Goal: Entertainment & Leisure: Browse casually

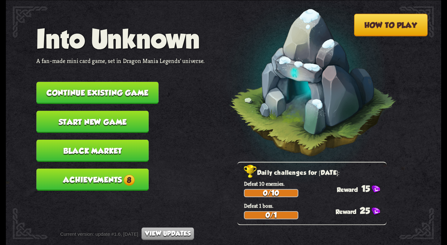
click at [113, 89] on button "Continue existing game" at bounding box center [97, 93] width 122 height 22
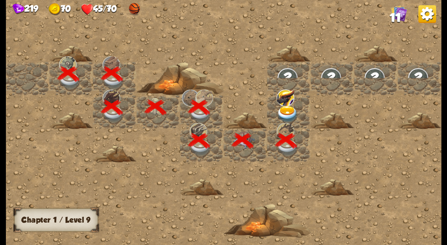
click at [289, 109] on img at bounding box center [288, 114] width 22 height 17
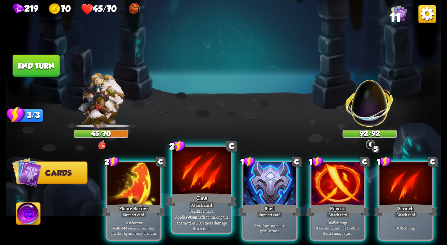
click at [202, 200] on div "Claw" at bounding box center [202, 200] width 70 height 16
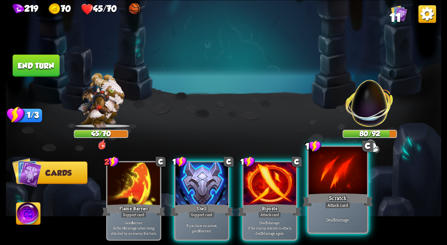
click at [347, 182] on div at bounding box center [338, 171] width 58 height 49
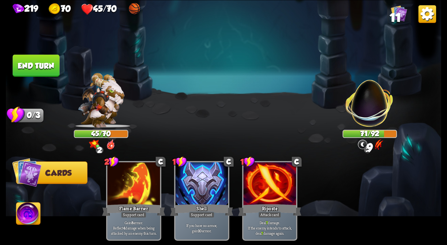
click at [49, 62] on button "End turn" at bounding box center [36, 65] width 47 height 22
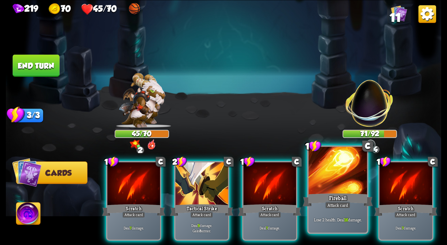
click at [321, 193] on div "Fireball" at bounding box center [338, 200] width 70 height 16
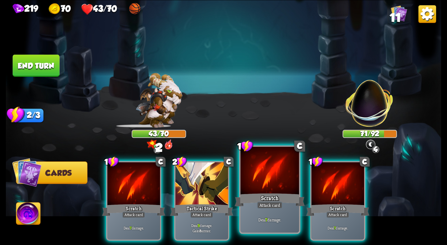
click at [260, 191] on div at bounding box center [270, 171] width 58 height 49
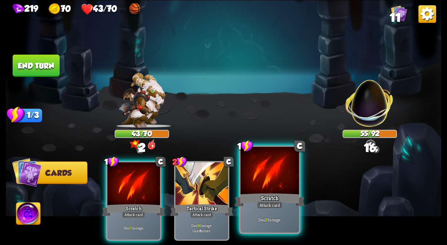
click at [276, 196] on div "Scratch" at bounding box center [270, 200] width 70 height 16
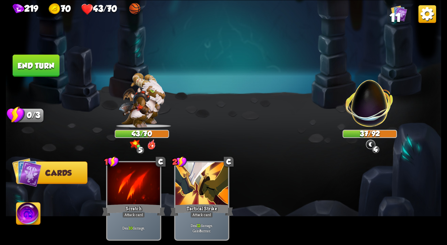
click at [38, 67] on button "End turn" at bounding box center [36, 65] width 47 height 22
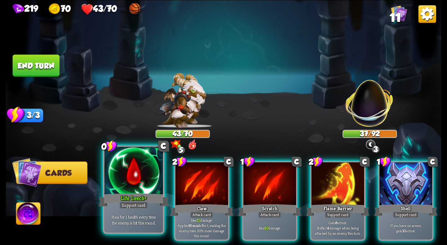
click at [130, 203] on div "Support card" at bounding box center [134, 205] width 29 height 7
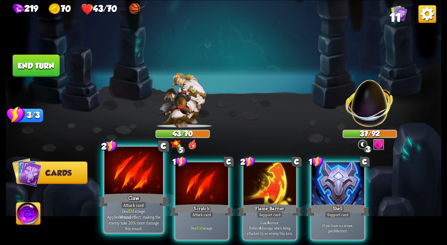
click at [128, 183] on div at bounding box center [133, 171] width 58 height 49
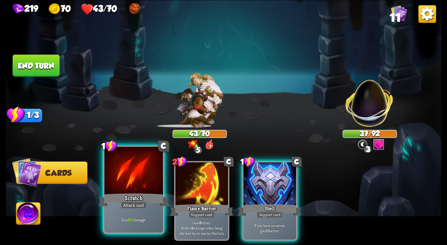
click at [132, 183] on div at bounding box center [133, 171] width 58 height 49
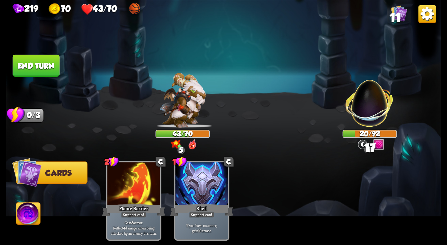
click at [41, 67] on button "End turn" at bounding box center [36, 65] width 47 height 22
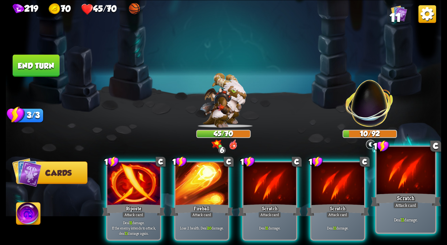
click at [379, 185] on div at bounding box center [406, 171] width 58 height 49
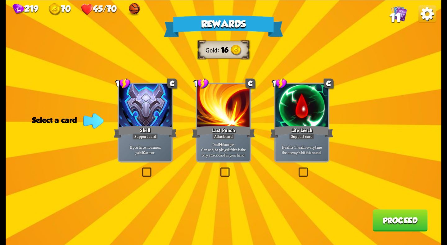
click at [291, 116] on div at bounding box center [301, 106] width 53 height 44
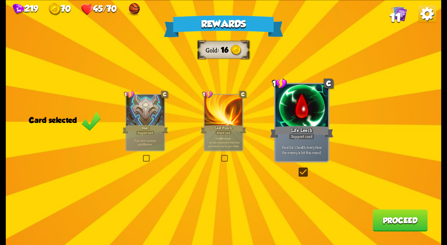
click at [158, 129] on div "Shell" at bounding box center [145, 129] width 46 height 10
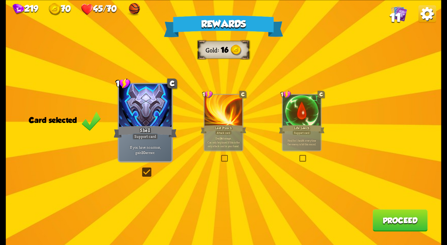
click at [310, 133] on div "Support card" at bounding box center [302, 132] width 19 height 5
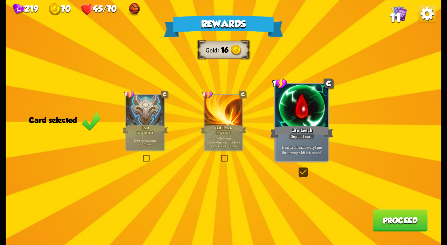
click at [388, 211] on button "Proceed" at bounding box center [400, 220] width 55 height 22
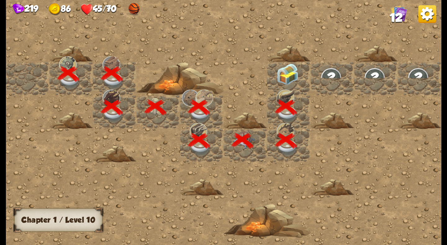
click at [290, 77] on img at bounding box center [288, 74] width 22 height 22
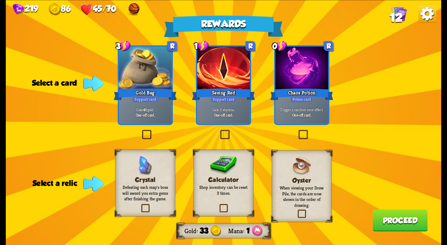
click at [218, 83] on div at bounding box center [223, 69] width 53 height 44
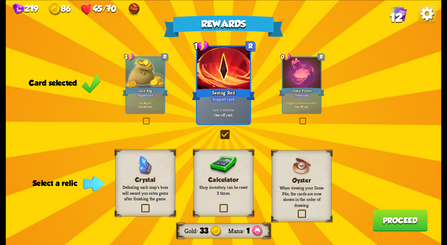
click at [161, 176] on h3 "Crystal" at bounding box center [145, 179] width 48 height 7
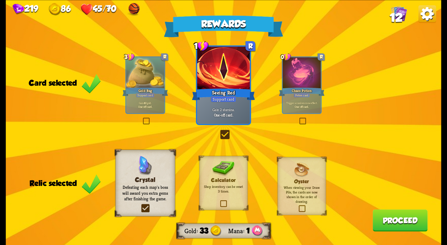
click at [215, 180] on h3 "Calculator" at bounding box center [223, 180] width 39 height 6
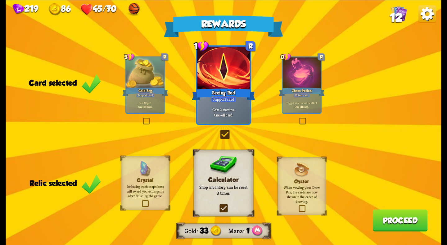
click at [155, 177] on h3 "Crystal" at bounding box center [145, 180] width 39 height 6
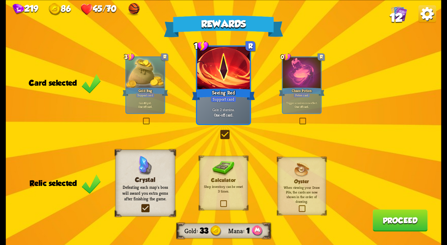
click at [199, 178] on div "Calculator Shop inventory can be reset 3 times." at bounding box center [223, 183] width 49 height 54
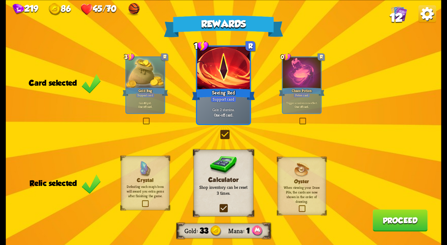
click at [131, 196] on p "Defeating each map's boss will award you extra gems after finishing the game." at bounding box center [145, 191] width 39 height 14
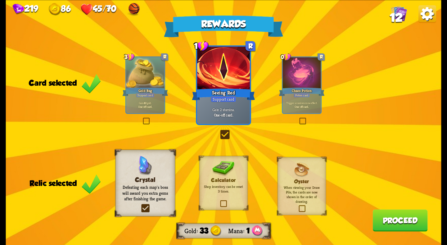
click at [224, 176] on img at bounding box center [223, 169] width 22 height 16
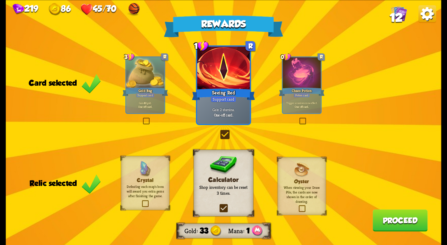
click at [394, 216] on button "Proceed" at bounding box center [400, 220] width 55 height 22
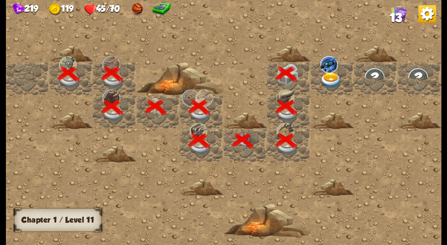
scroll to position [0, 119]
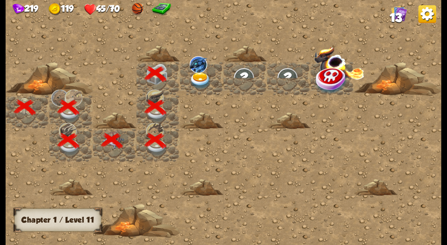
click at [201, 76] on img at bounding box center [200, 80] width 22 height 17
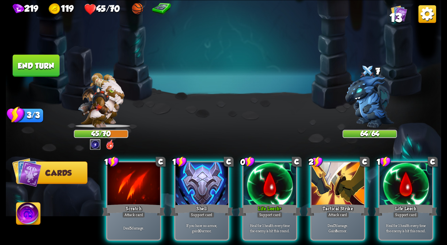
click at [365, 77] on div at bounding box center [368, 72] width 16 height 18
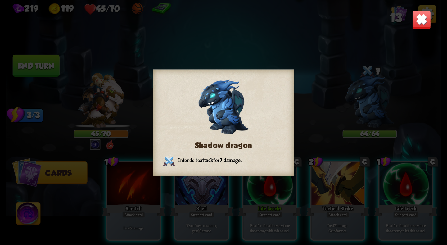
click at [422, 10] on div "Shadow dragon Intends to attack for 7 damage ." at bounding box center [224, 122] width 436 height 245
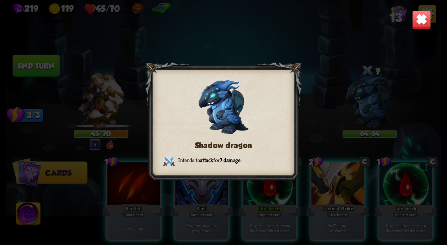
click at [376, 91] on div "Shadow dragon Intends to attack for 7 damage ." at bounding box center [224, 122] width 436 height 245
click at [366, 110] on div "Shadow dragon Intends to attack for 7 damage ." at bounding box center [224, 122] width 436 height 245
click at [416, 27] on img at bounding box center [421, 19] width 19 height 19
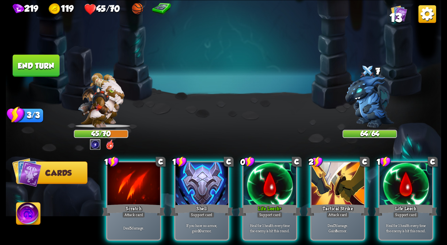
click at [378, 104] on img at bounding box center [370, 101] width 49 height 52
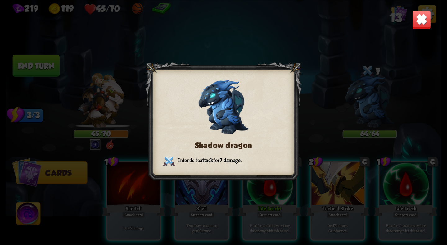
click at [415, 17] on img at bounding box center [421, 19] width 19 height 19
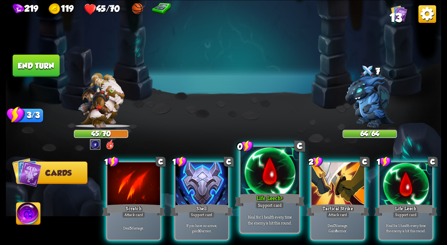
click at [266, 187] on div at bounding box center [270, 171] width 58 height 49
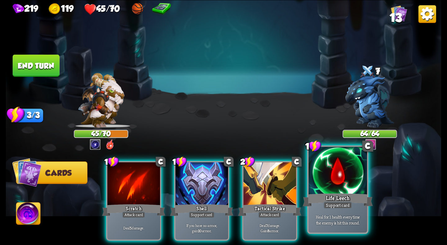
click at [321, 190] on div at bounding box center [338, 171] width 58 height 49
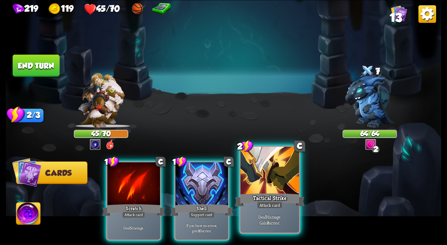
click at [290, 191] on div at bounding box center [270, 171] width 58 height 49
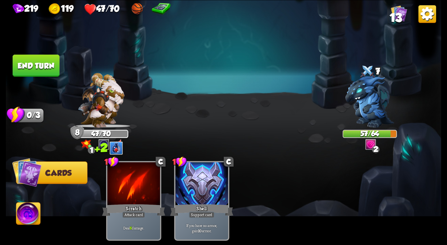
click at [45, 65] on button "End turn" at bounding box center [36, 65] width 47 height 22
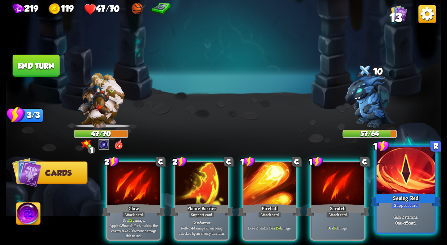
click at [398, 188] on div at bounding box center [406, 171] width 58 height 49
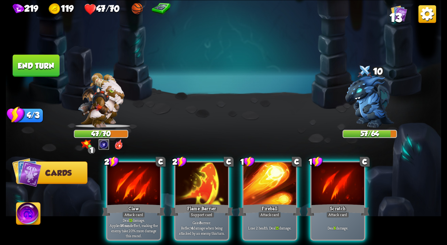
click at [159, 8] on img at bounding box center [161, 9] width 19 height 14
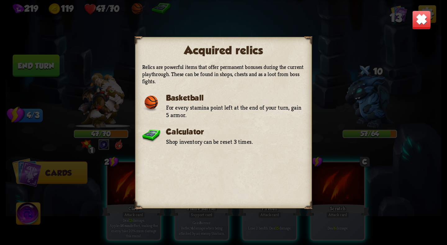
click at [416, 19] on img at bounding box center [421, 19] width 19 height 19
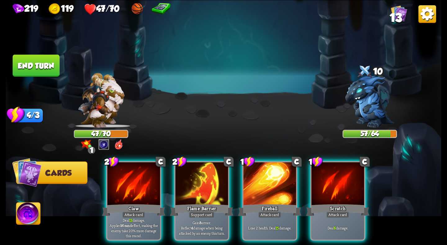
click at [143, 15] on img at bounding box center [137, 9] width 14 height 14
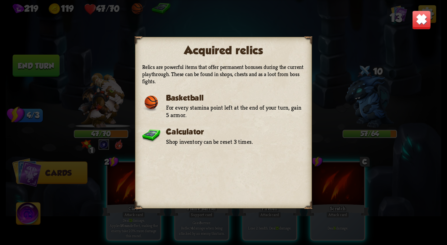
click at [421, 14] on img at bounding box center [421, 19] width 19 height 19
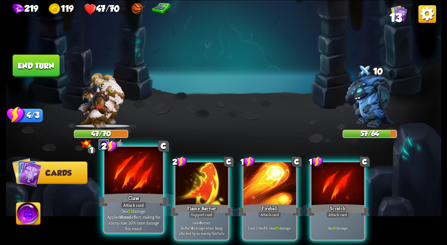
click at [148, 175] on div at bounding box center [133, 171] width 58 height 49
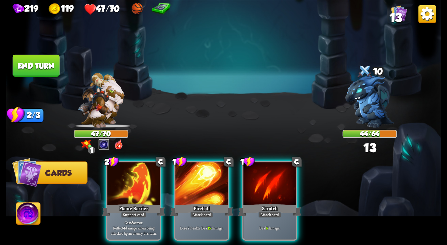
click at [44, 65] on button "End turn" at bounding box center [36, 65] width 47 height 22
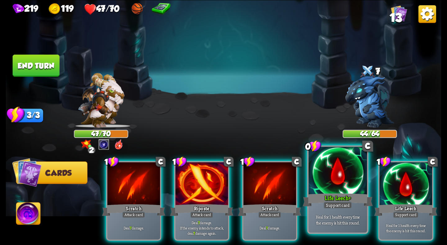
click at [335, 182] on div at bounding box center [338, 171] width 58 height 49
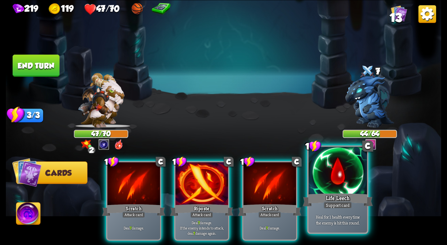
click at [332, 180] on div at bounding box center [338, 171] width 58 height 49
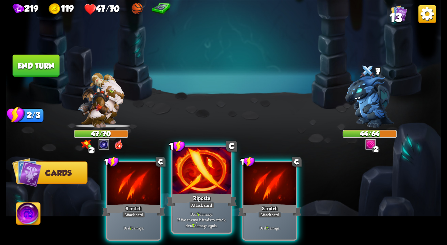
click at [196, 183] on div at bounding box center [202, 171] width 58 height 49
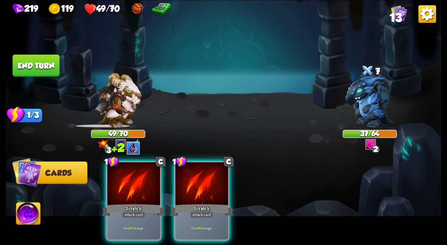
click at [36, 70] on button "End turn" at bounding box center [36, 65] width 47 height 22
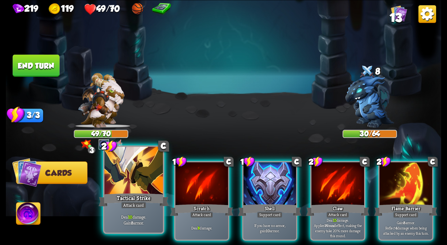
click at [120, 171] on div at bounding box center [133, 171] width 58 height 49
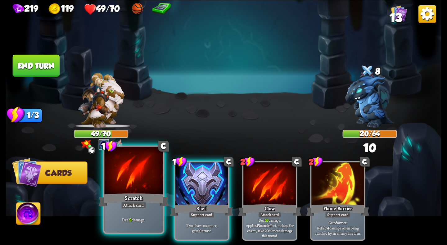
click at [138, 185] on div at bounding box center [133, 171] width 58 height 49
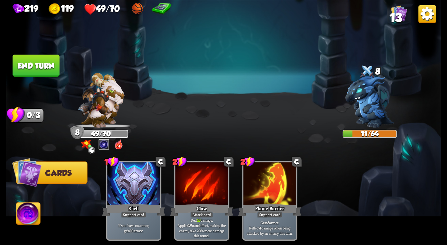
click at [43, 51] on img at bounding box center [224, 122] width 436 height 245
click at [52, 60] on button "End turn" at bounding box center [36, 65] width 47 height 22
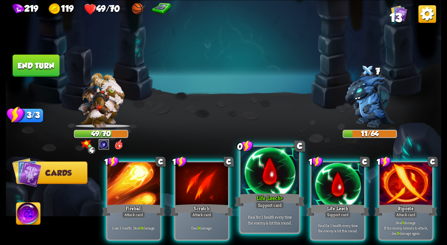
click at [273, 184] on div at bounding box center [270, 171] width 58 height 49
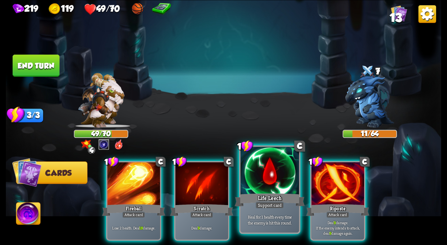
click at [273, 184] on div at bounding box center [270, 171] width 58 height 49
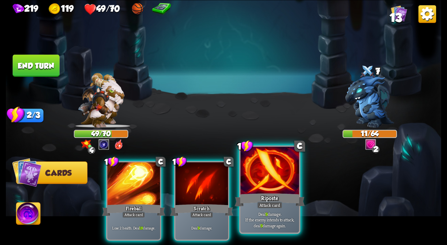
click at [276, 187] on div at bounding box center [270, 171] width 58 height 49
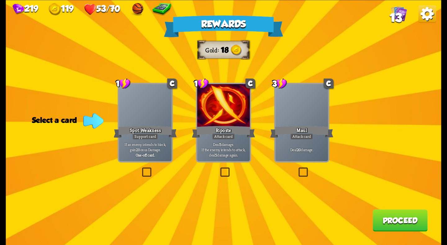
click at [288, 123] on div at bounding box center [301, 106] width 53 height 44
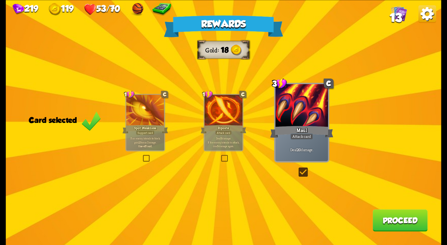
click at [404, 222] on button "Proceed" at bounding box center [400, 220] width 55 height 22
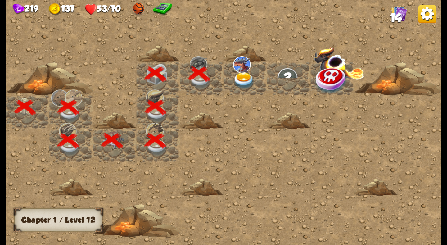
click at [247, 79] on img at bounding box center [244, 80] width 22 height 17
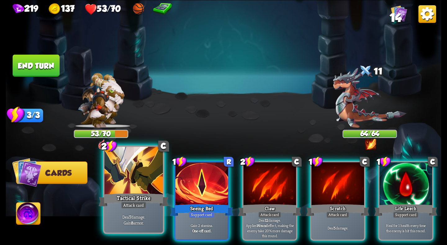
click at [120, 189] on div at bounding box center [133, 171] width 58 height 49
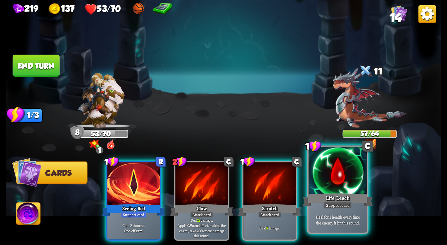
click at [320, 203] on div "Life Leech" at bounding box center [338, 200] width 70 height 16
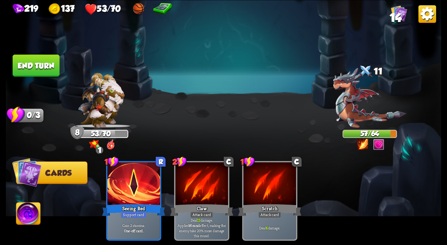
click at [22, 64] on button "End turn" at bounding box center [36, 65] width 47 height 22
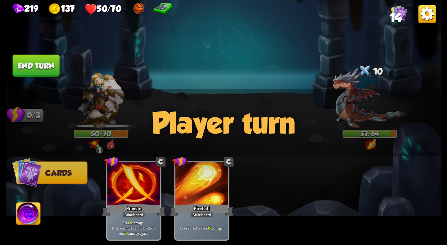
click at [331, 112] on div "Player turn" at bounding box center [224, 122] width 436 height 67
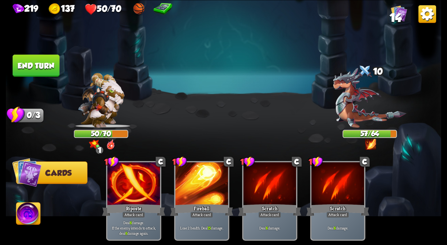
click at [344, 109] on div "Player turn" at bounding box center [224, 122] width 436 height 67
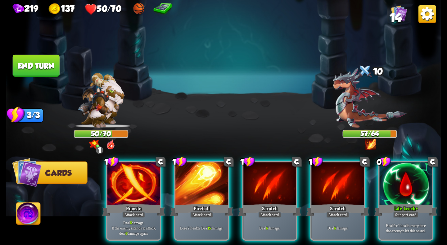
click at [354, 106] on img at bounding box center [370, 98] width 74 height 60
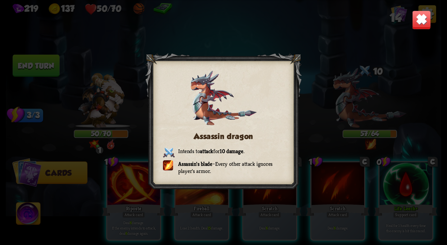
click at [419, 23] on img at bounding box center [421, 19] width 19 height 19
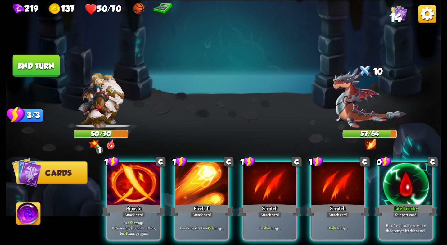
click at [358, 116] on img at bounding box center [370, 98] width 74 height 60
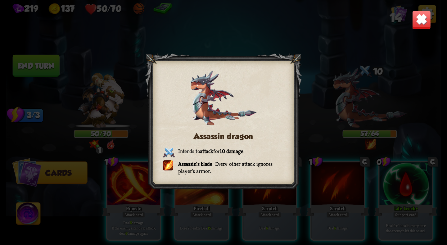
click at [416, 18] on img at bounding box center [421, 19] width 19 height 19
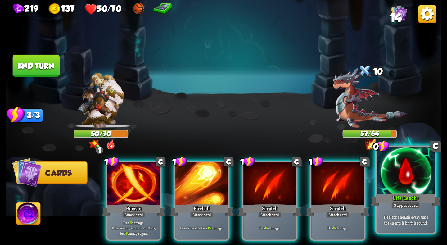
click at [409, 166] on div at bounding box center [406, 171] width 58 height 49
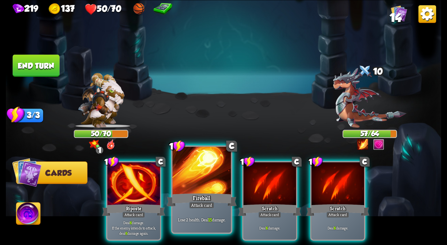
click at [186, 184] on div at bounding box center [202, 171] width 58 height 49
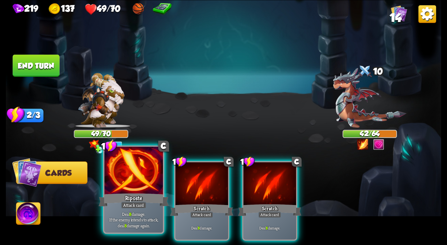
click at [124, 189] on div at bounding box center [133, 171] width 58 height 49
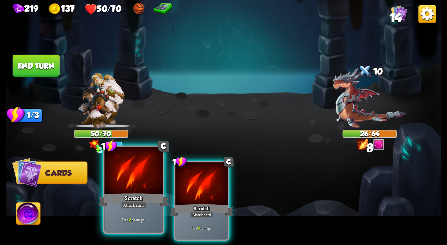
click at [122, 179] on div at bounding box center [133, 171] width 58 height 49
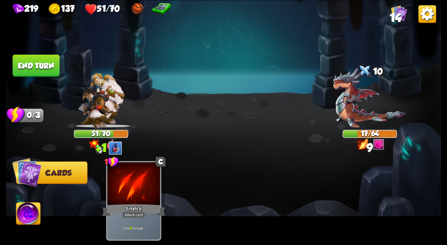
click at [39, 58] on button "End turn" at bounding box center [36, 65] width 47 height 22
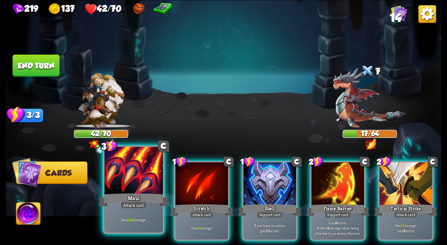
click at [146, 192] on div "Maul" at bounding box center [134, 200] width 70 height 16
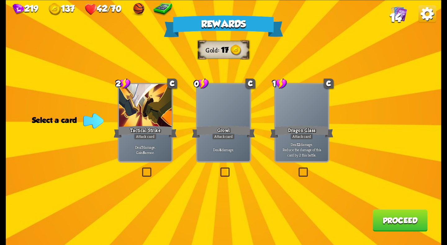
click at [152, 118] on div at bounding box center [145, 106] width 53 height 44
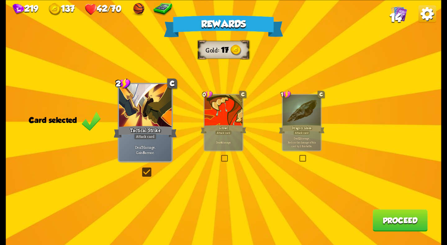
click at [384, 219] on button "Proceed" at bounding box center [400, 220] width 55 height 22
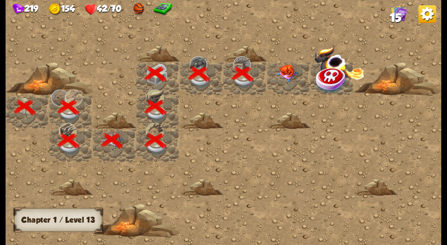
click at [281, 70] on img at bounding box center [288, 73] width 22 height 18
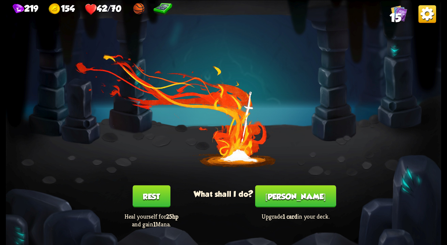
click at [281, 192] on button "[PERSON_NAME]" at bounding box center [295, 196] width 81 height 22
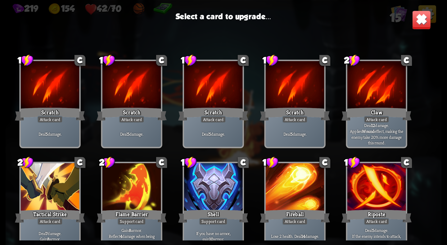
scroll to position [102, 0]
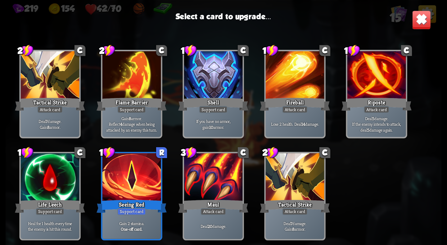
click at [202, 108] on div "Support card" at bounding box center [213, 109] width 29 height 7
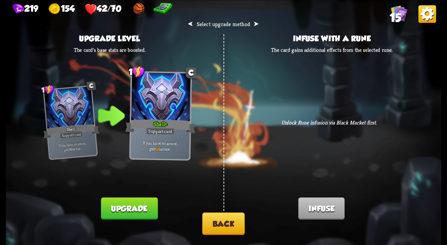
click at [224, 227] on button "Back" at bounding box center [223, 223] width 43 height 22
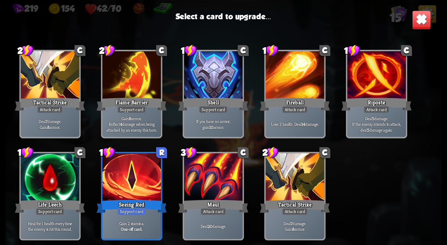
click at [38, 168] on div at bounding box center [50, 177] width 58 height 49
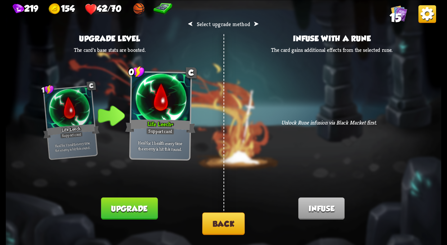
click at [138, 205] on button "Upgrade" at bounding box center [129, 209] width 57 height 22
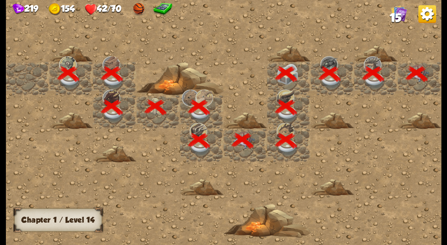
scroll to position [0, 119]
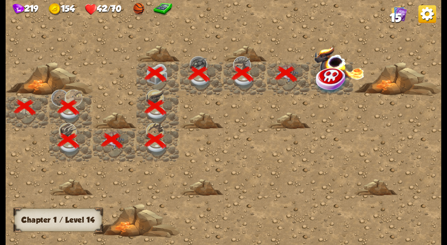
click at [331, 81] on img at bounding box center [332, 80] width 33 height 28
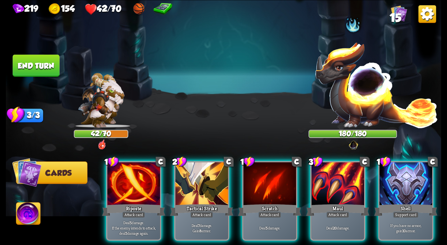
click at [367, 86] on img at bounding box center [377, 84] width 124 height 86
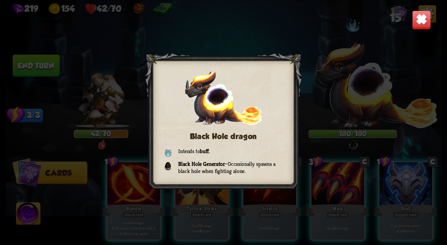
click at [419, 25] on img at bounding box center [421, 19] width 19 height 19
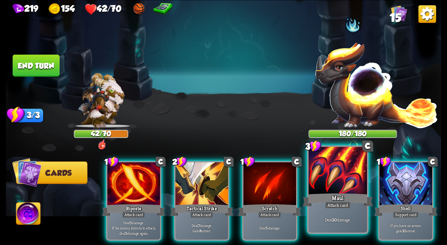
click at [325, 189] on div at bounding box center [338, 171] width 58 height 49
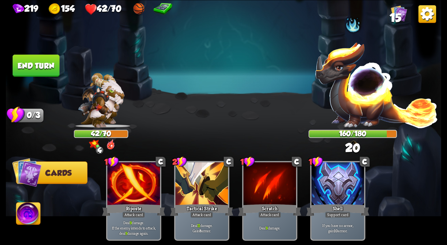
click at [34, 67] on button "End turn" at bounding box center [36, 65] width 47 height 22
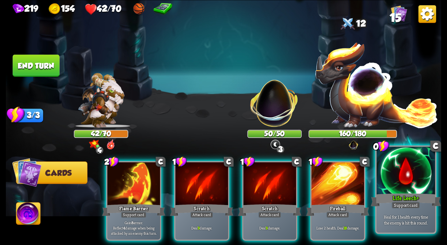
click at [419, 209] on div "Heal for 1 health every time the enemy is hit this round." at bounding box center [406, 219] width 58 height 25
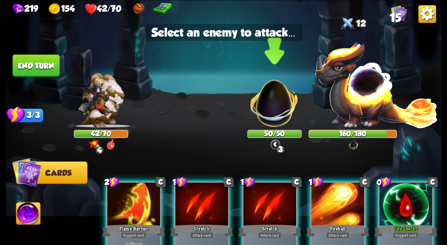
click at [267, 118] on img at bounding box center [274, 98] width 57 height 57
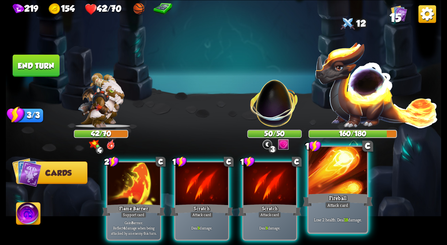
click at [337, 199] on div "Fireball" at bounding box center [338, 200] width 70 height 16
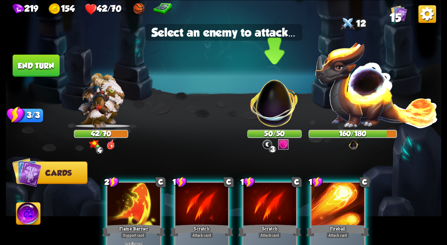
click at [273, 110] on img at bounding box center [274, 98] width 57 height 57
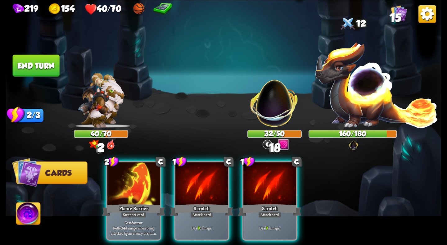
click at [37, 56] on button "End turn" at bounding box center [36, 65] width 47 height 22
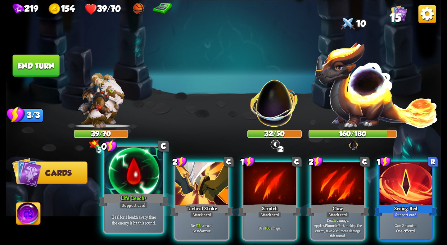
click at [148, 198] on div "Life Leech +" at bounding box center [134, 200] width 70 height 16
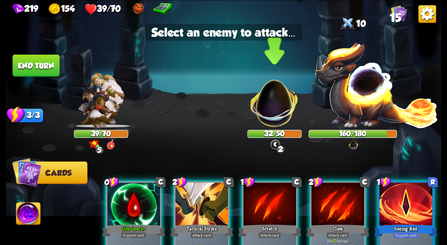
click at [297, 103] on img at bounding box center [274, 98] width 57 height 57
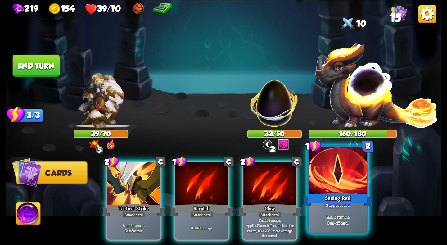
click at [319, 190] on div at bounding box center [338, 171] width 58 height 49
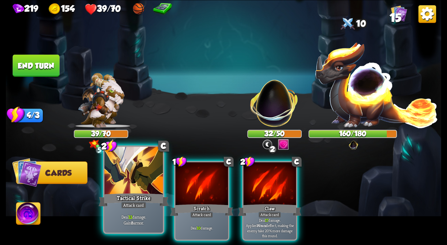
click at [135, 193] on div "Tactical Strike" at bounding box center [134, 200] width 70 height 16
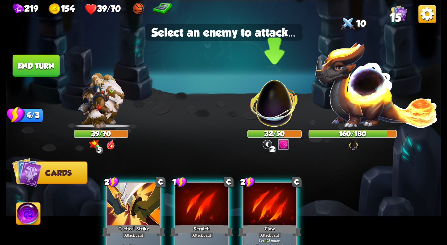
click at [268, 108] on img at bounding box center [274, 98] width 57 height 57
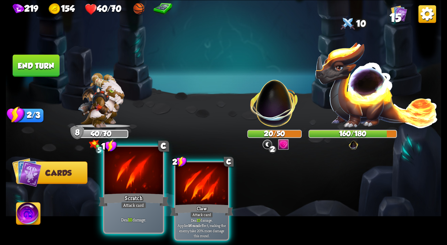
click at [145, 189] on div at bounding box center [133, 171] width 58 height 49
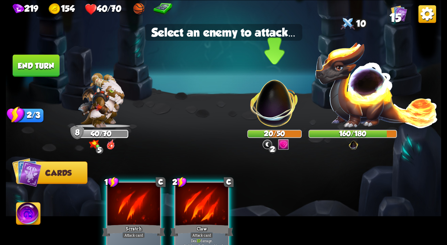
click at [282, 116] on img at bounding box center [274, 98] width 57 height 57
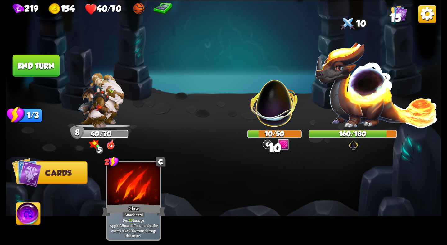
click at [39, 70] on button "End turn" at bounding box center [36, 65] width 47 height 22
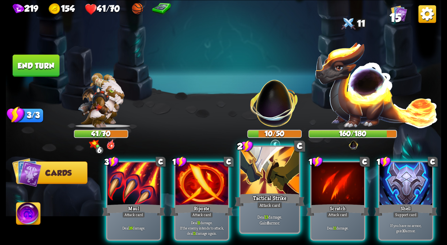
click at [253, 194] on div "Tactical Strike" at bounding box center [270, 200] width 70 height 16
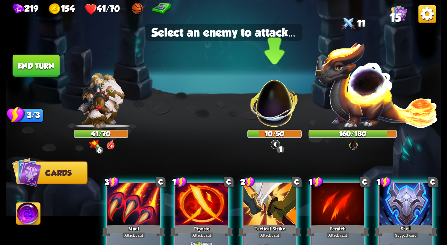
click at [262, 112] on img at bounding box center [274, 98] width 57 height 57
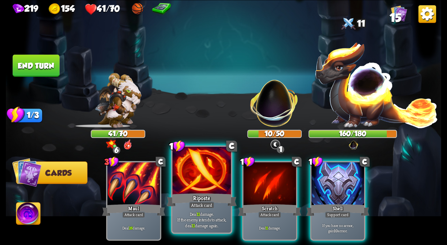
click at [209, 179] on div at bounding box center [202, 171] width 58 height 49
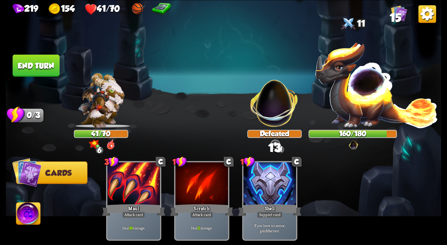
click at [338, 98] on img at bounding box center [377, 84] width 124 height 86
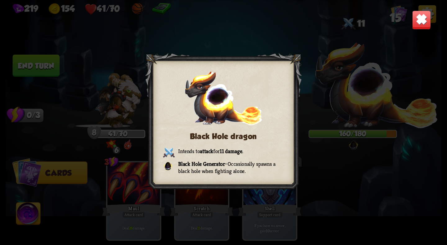
click at [414, 24] on img at bounding box center [421, 19] width 19 height 19
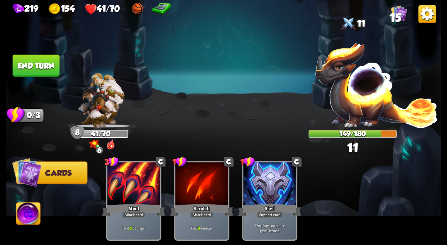
click at [33, 59] on button "End turn" at bounding box center [36, 65] width 47 height 22
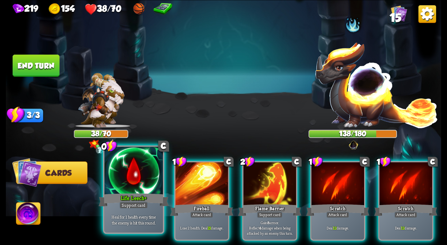
click at [154, 189] on div at bounding box center [133, 171] width 58 height 49
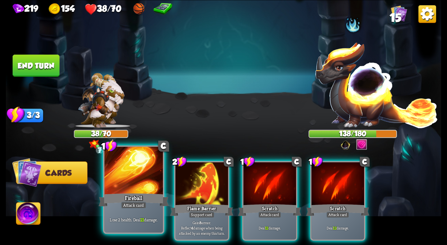
click at [148, 182] on div at bounding box center [133, 171] width 58 height 49
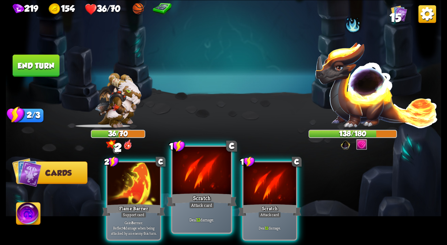
click at [211, 179] on div at bounding box center [202, 171] width 58 height 49
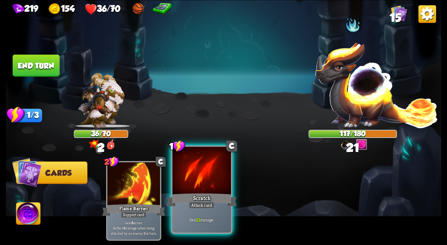
click at [210, 188] on div at bounding box center [202, 171] width 58 height 49
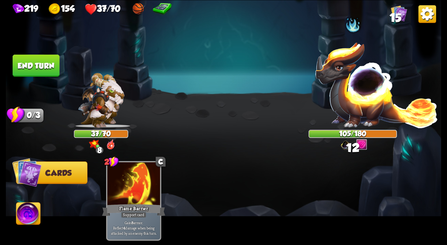
click at [39, 67] on button "End turn" at bounding box center [36, 65] width 47 height 22
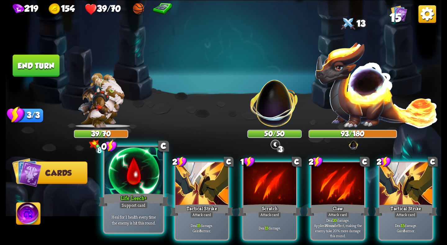
click at [141, 191] on div at bounding box center [133, 171] width 58 height 49
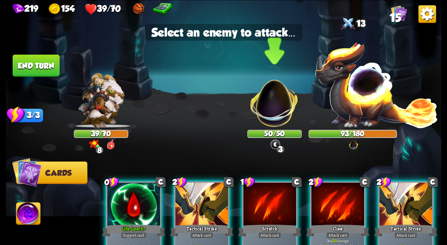
click at [271, 111] on img at bounding box center [274, 98] width 57 height 57
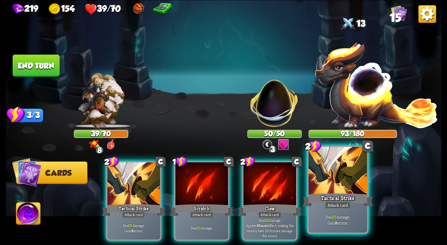
click at [335, 193] on div "Tactical Strike" at bounding box center [338, 200] width 70 height 16
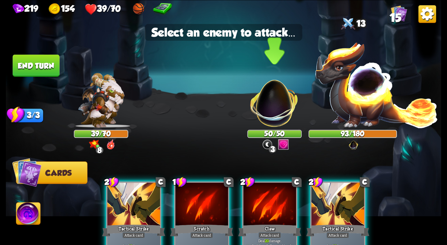
click at [278, 115] on img at bounding box center [274, 98] width 57 height 57
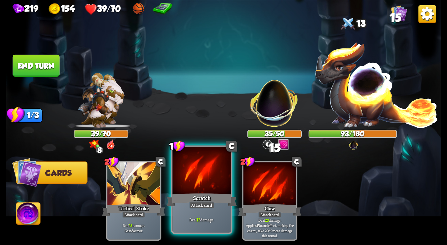
click at [204, 190] on div at bounding box center [202, 171] width 58 height 49
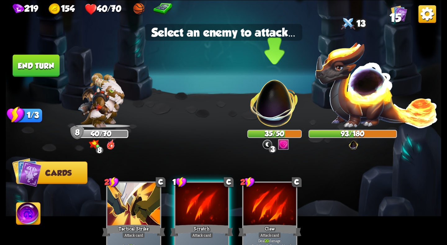
click at [268, 113] on img at bounding box center [274, 98] width 57 height 57
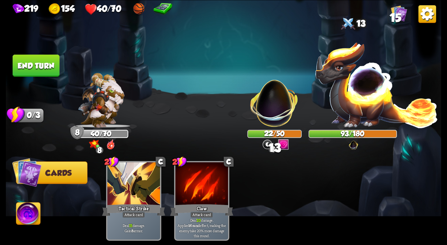
click at [43, 68] on button "End turn" at bounding box center [36, 65] width 47 height 22
click at [93, 100] on img at bounding box center [101, 100] width 47 height 55
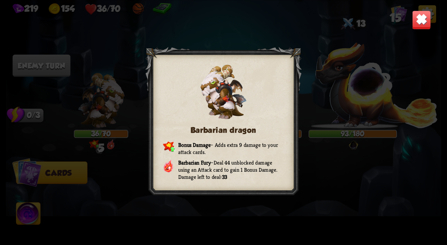
click at [411, 26] on div "Barbarian dragon Bonus Damage – Adds extra 9 damage to your attack cards. Barba…" at bounding box center [224, 122] width 436 height 245
click at [414, 23] on img at bounding box center [421, 19] width 19 height 19
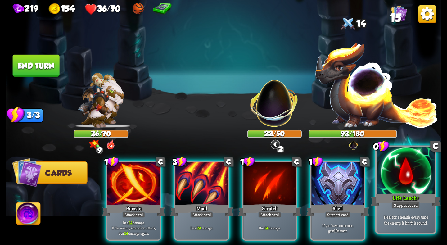
click at [409, 197] on div "Life Leech +" at bounding box center [406, 200] width 70 height 16
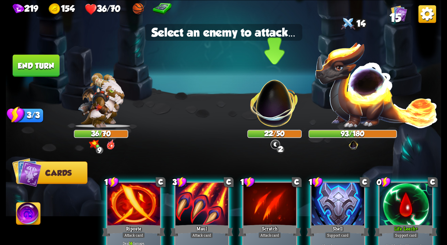
click at [267, 103] on img at bounding box center [274, 98] width 57 height 57
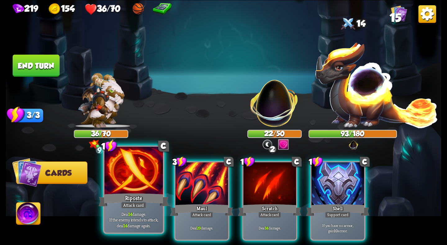
click at [126, 186] on div at bounding box center [133, 171] width 58 height 49
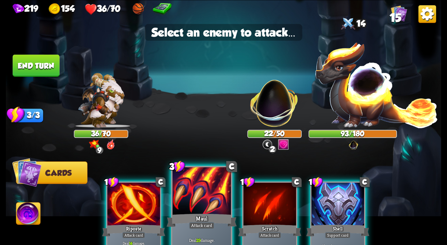
click at [181, 196] on div at bounding box center [202, 191] width 58 height 49
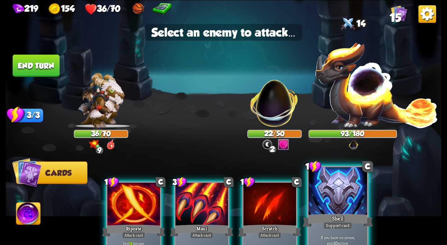
click at [320, 202] on div at bounding box center [338, 191] width 58 height 49
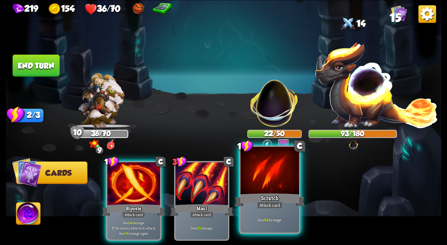
click at [257, 200] on div "Scratch" at bounding box center [270, 200] width 70 height 16
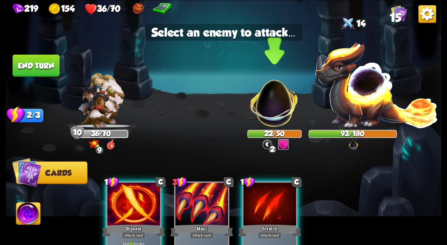
click at [267, 106] on img at bounding box center [274, 98] width 57 height 57
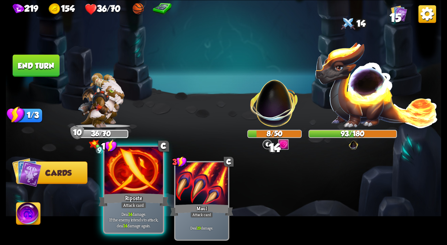
click at [130, 190] on div at bounding box center [133, 171] width 58 height 49
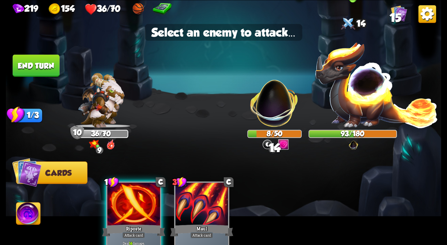
click at [340, 107] on img at bounding box center [377, 84] width 124 height 86
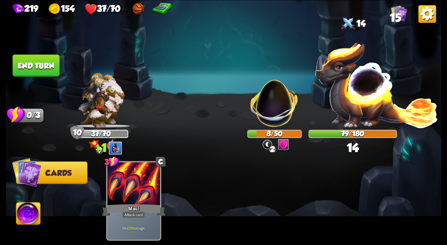
click at [39, 64] on button "End turn" at bounding box center [36, 65] width 47 height 22
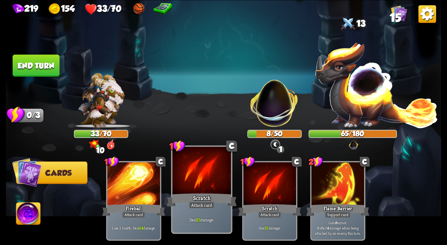
click at [197, 204] on div "Attack card" at bounding box center [201, 205] width 25 height 7
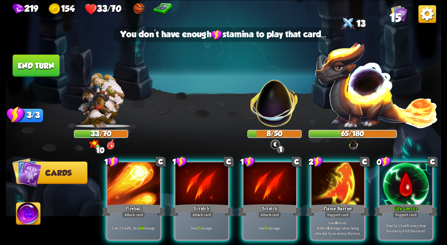
click at [271, 106] on img at bounding box center [274, 98] width 57 height 57
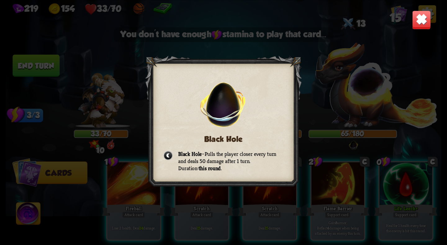
click at [426, 20] on img at bounding box center [421, 19] width 19 height 19
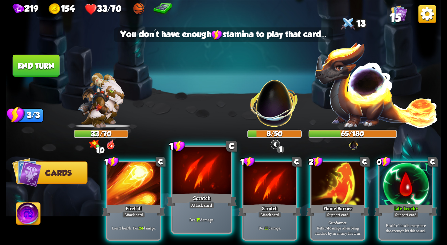
click at [192, 183] on div at bounding box center [202, 171] width 58 height 49
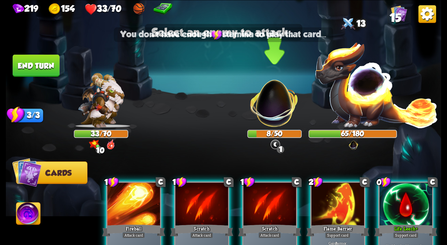
click at [270, 102] on img at bounding box center [274, 98] width 57 height 57
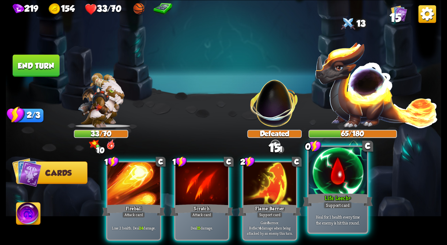
click at [342, 189] on div at bounding box center [338, 171] width 58 height 49
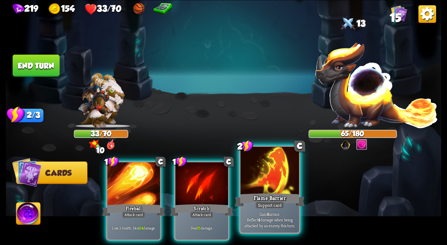
click at [270, 184] on div at bounding box center [270, 171] width 58 height 49
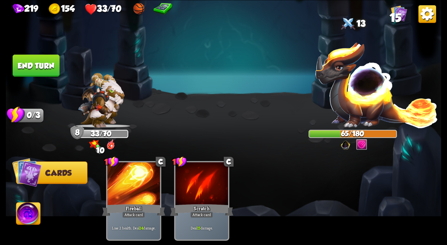
click at [44, 73] on button "End turn" at bounding box center [36, 65] width 47 height 22
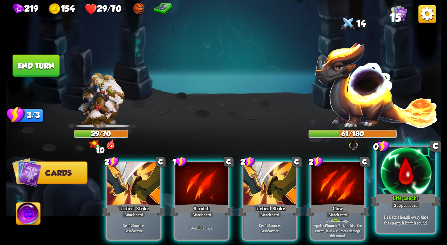
click at [404, 189] on div at bounding box center [406, 171] width 58 height 49
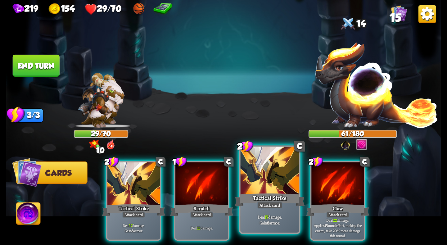
click at [261, 192] on div "Tactical Strike" at bounding box center [270, 200] width 70 height 16
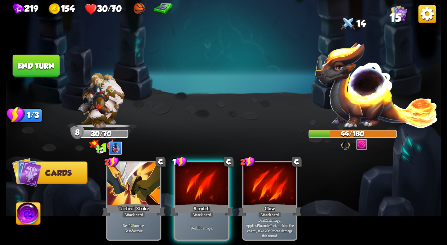
click at [29, 68] on button "End turn" at bounding box center [36, 65] width 47 height 22
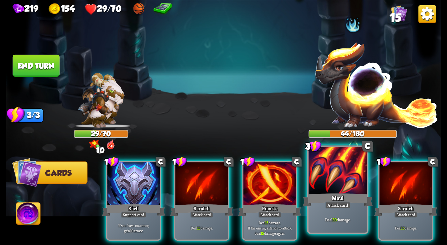
click at [325, 191] on div at bounding box center [338, 171] width 58 height 49
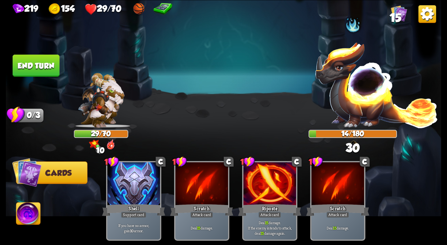
click at [41, 70] on button "End turn" at bounding box center [36, 65] width 47 height 22
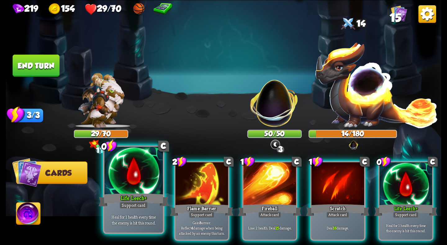
click at [149, 193] on div "Life Leech +" at bounding box center [134, 200] width 70 height 16
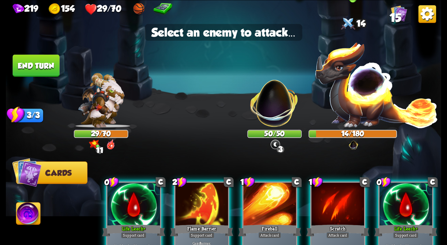
click at [373, 102] on img at bounding box center [377, 84] width 124 height 86
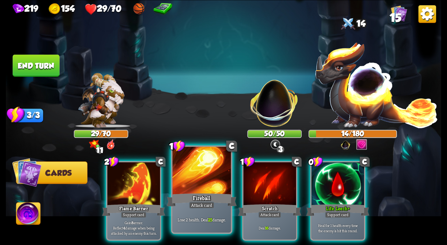
click at [223, 193] on div "Fireball" at bounding box center [202, 200] width 70 height 16
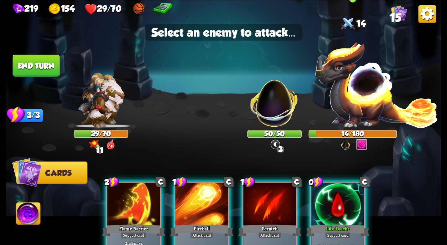
click at [347, 105] on img at bounding box center [377, 84] width 124 height 86
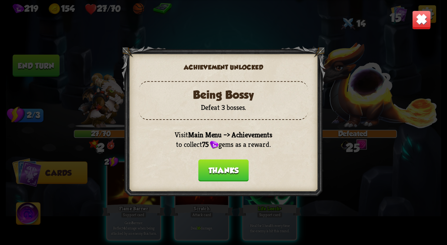
click at [257, 180] on div "Thanks" at bounding box center [223, 170] width 169 height 22
click at [233, 167] on button "Thanks" at bounding box center [223, 170] width 50 height 22
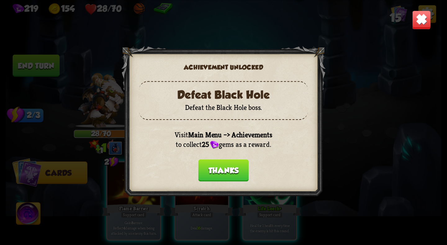
click at [230, 175] on button "Thanks" at bounding box center [223, 170] width 50 height 22
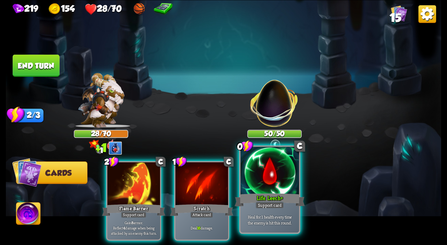
click at [254, 183] on div at bounding box center [270, 171] width 58 height 49
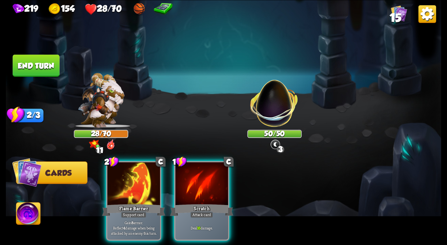
click at [265, 114] on img at bounding box center [274, 98] width 57 height 57
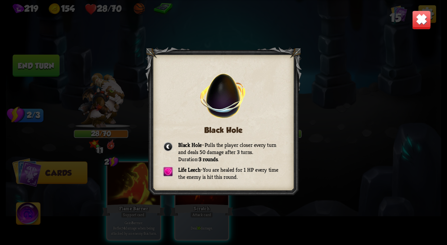
click at [422, 19] on img at bounding box center [421, 19] width 19 height 19
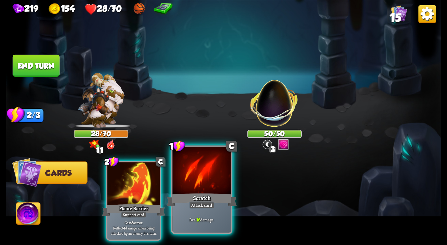
click at [221, 193] on div "Scratch" at bounding box center [202, 200] width 70 height 16
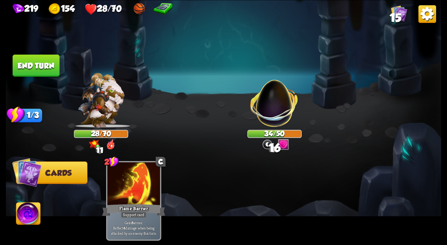
click at [32, 66] on button "End turn" at bounding box center [36, 65] width 47 height 22
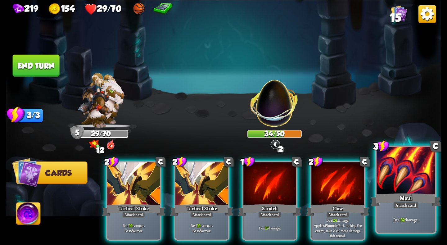
click at [410, 204] on div "Attack card" at bounding box center [405, 205] width 25 height 7
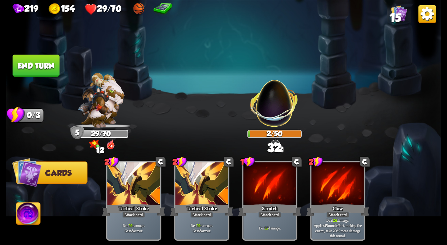
click at [33, 57] on button "End turn" at bounding box center [36, 65] width 47 height 22
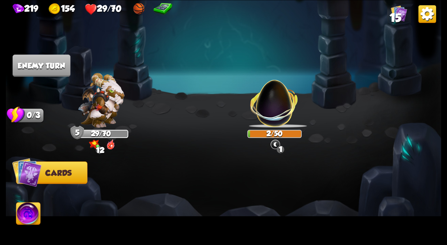
click at [280, 117] on img at bounding box center [274, 98] width 57 height 57
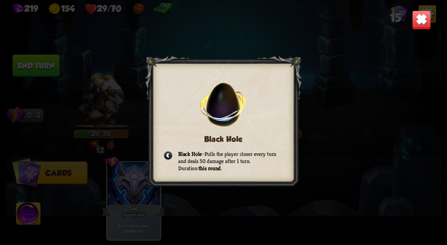
click at [417, 22] on img at bounding box center [421, 19] width 19 height 19
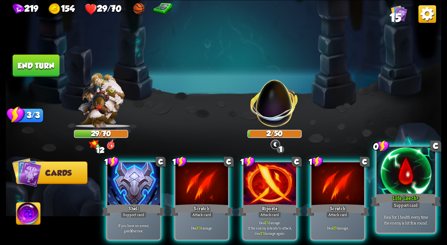
click at [401, 179] on div at bounding box center [406, 171] width 58 height 49
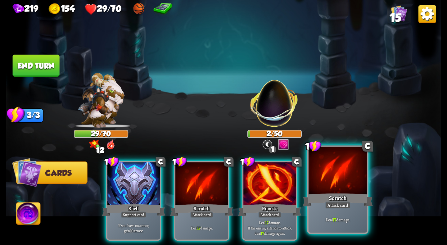
click at [347, 183] on div at bounding box center [338, 171] width 58 height 49
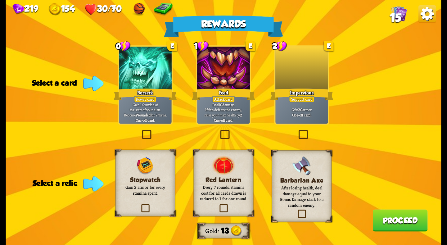
click at [229, 78] on div at bounding box center [223, 69] width 53 height 44
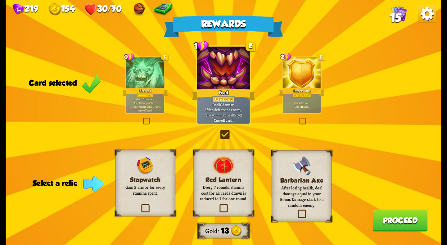
click at [317, 161] on div "Barbarian Axe After losing health, deal damage equal to your Bonus Damage stack…" at bounding box center [302, 186] width 60 height 72
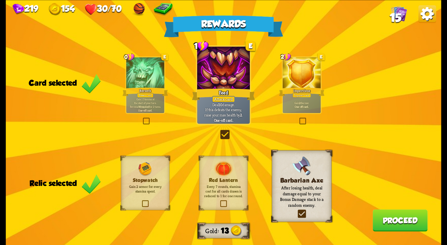
click at [402, 226] on button "Proceed" at bounding box center [400, 220] width 55 height 22
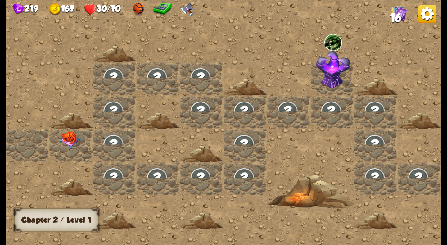
click at [74, 129] on div at bounding box center [70, 144] width 43 height 33
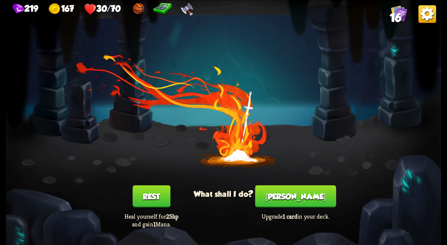
click at [282, 192] on button "[PERSON_NAME]" at bounding box center [295, 196] width 81 height 22
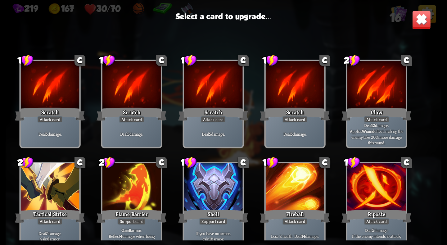
scroll to position [102, 0]
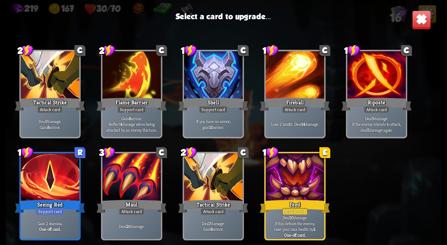
click at [283, 184] on div at bounding box center [295, 177] width 58 height 49
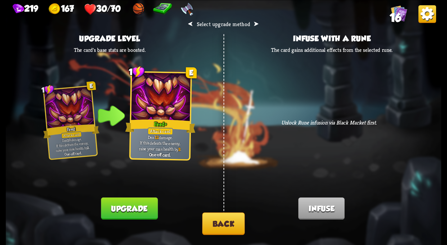
click at [139, 207] on button "Upgrade" at bounding box center [129, 209] width 57 height 22
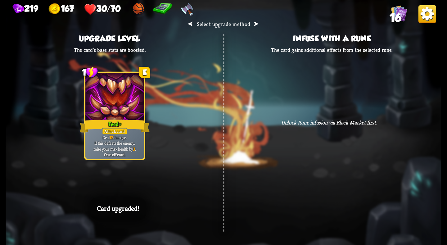
click at [211, 174] on div "⮜ Select upgrade method ⮞ Upgrade level The card's base stats are boosted. 1 E …" at bounding box center [224, 122] width 436 height 245
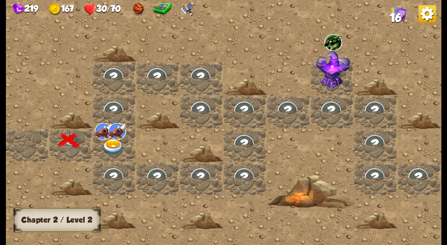
click at [116, 146] on img at bounding box center [113, 147] width 22 height 17
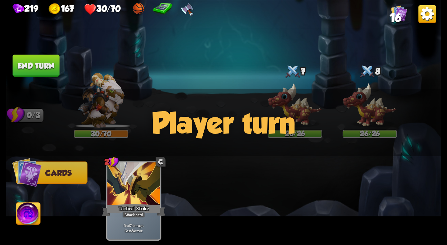
click at [398, 14] on span "16" at bounding box center [396, 17] width 12 height 13
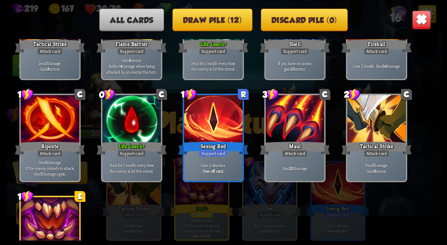
scroll to position [195, 0]
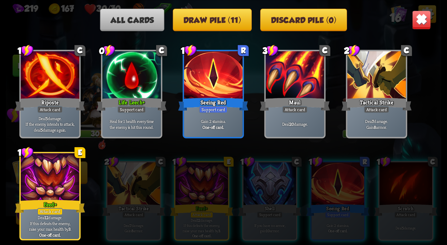
click at [411, 19] on div "All cards Draw pile (11) Discard pile (0)" at bounding box center [224, 19] width 436 height 22
click at [417, 19] on img at bounding box center [421, 19] width 19 height 19
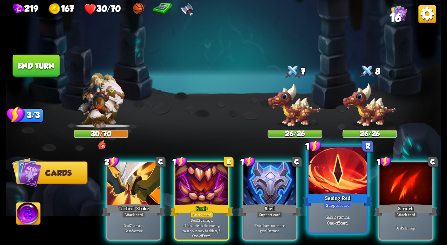
click at [337, 191] on div at bounding box center [338, 171] width 58 height 49
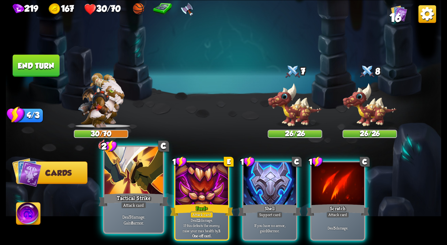
click at [137, 207] on div "Attack card" at bounding box center [133, 205] width 25 height 7
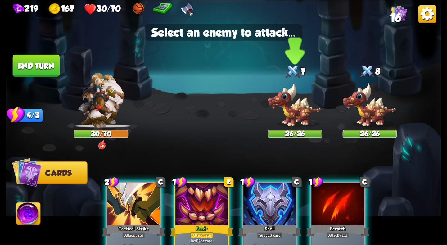
click at [298, 107] on img at bounding box center [295, 105] width 54 height 45
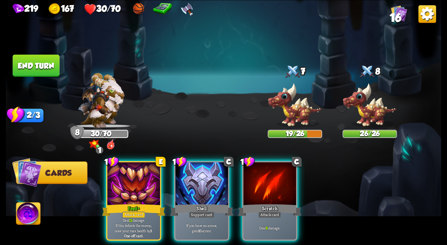
click at [32, 64] on button "End turn" at bounding box center [36, 65] width 47 height 22
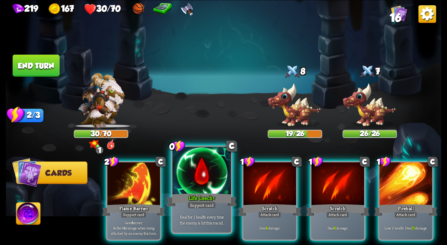
click at [217, 198] on div "Life Leech +" at bounding box center [202, 200] width 70 height 16
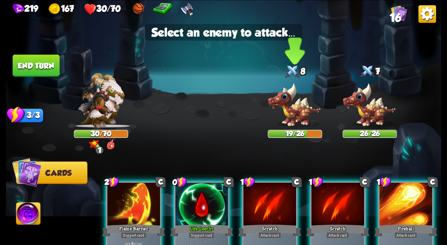
click at [287, 103] on img at bounding box center [295, 105] width 54 height 45
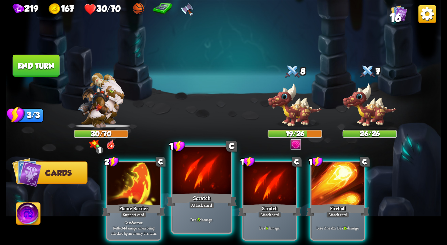
click at [204, 199] on div "Scratch" at bounding box center [202, 200] width 70 height 16
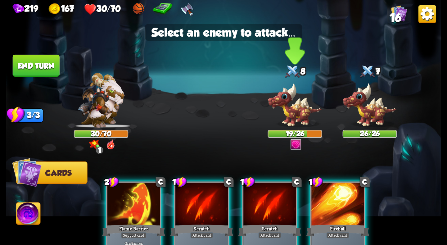
click at [295, 111] on img at bounding box center [295, 105] width 54 height 45
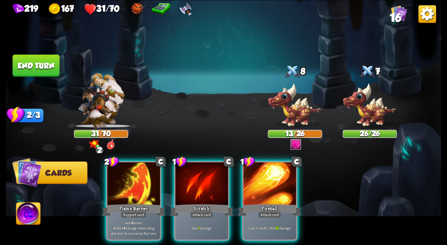
click at [44, 71] on button "End turn" at bounding box center [36, 65] width 47 height 22
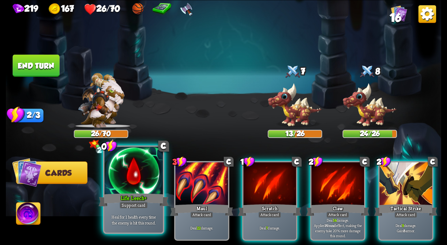
click at [151, 189] on div at bounding box center [133, 171] width 58 height 49
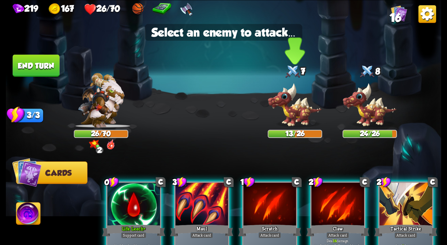
click at [294, 101] on img at bounding box center [295, 105] width 54 height 45
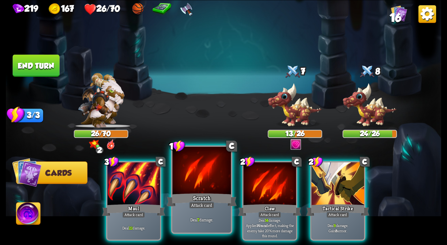
click at [224, 190] on div at bounding box center [202, 171] width 58 height 49
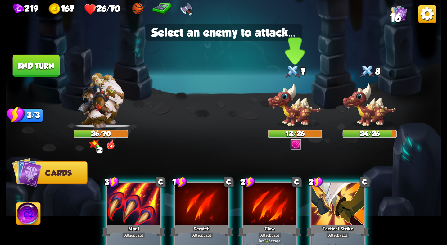
click at [315, 118] on img at bounding box center [295, 105] width 54 height 45
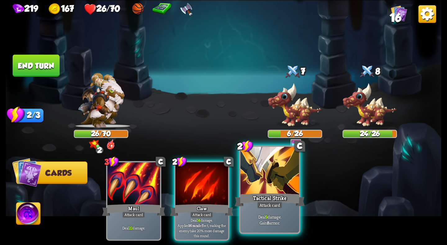
click at [271, 168] on div at bounding box center [270, 171] width 58 height 49
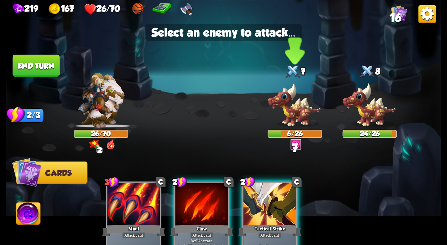
click at [294, 110] on img at bounding box center [295, 105] width 54 height 45
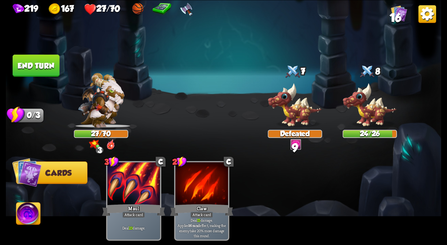
click at [34, 66] on button "End turn" at bounding box center [36, 65] width 47 height 22
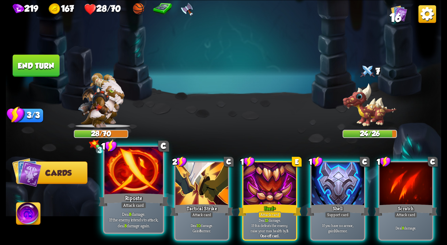
click at [147, 179] on div at bounding box center [133, 171] width 58 height 49
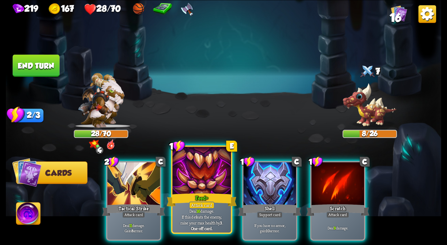
click at [202, 193] on div "Feed +" at bounding box center [202, 200] width 70 height 16
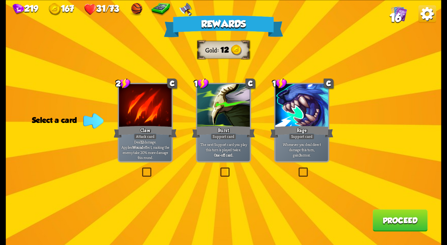
click at [154, 121] on div at bounding box center [145, 106] width 53 height 44
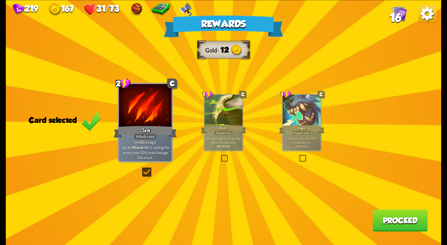
click at [228, 126] on div "Burst" at bounding box center [224, 129] width 46 height 10
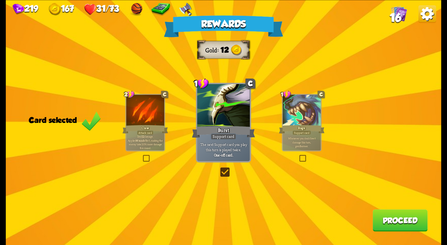
click at [398, 224] on button "Proceed" at bounding box center [400, 220] width 55 height 22
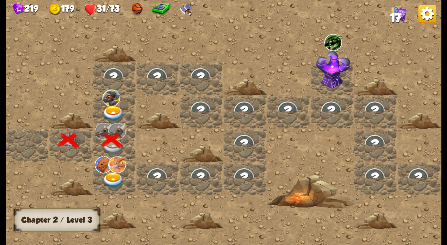
click at [111, 179] on img at bounding box center [113, 180] width 22 height 17
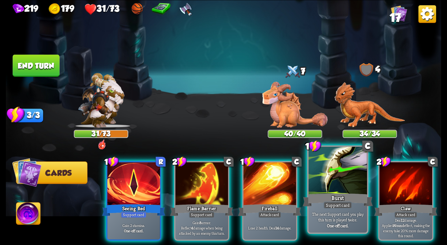
click at [340, 172] on div at bounding box center [338, 171] width 58 height 49
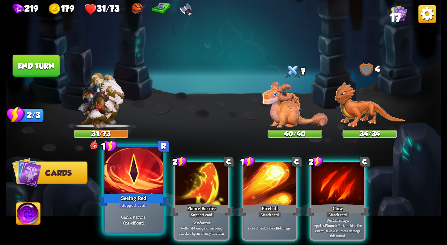
click at [134, 193] on div "Seeing Red" at bounding box center [134, 200] width 70 height 16
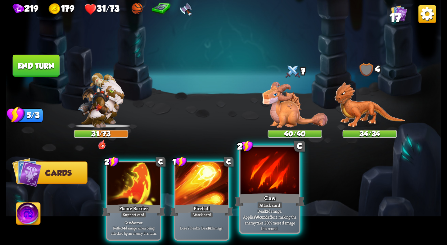
click at [279, 192] on div at bounding box center [270, 171] width 58 height 49
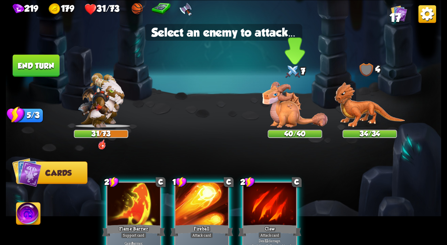
click at [284, 112] on img at bounding box center [294, 105] width 65 height 46
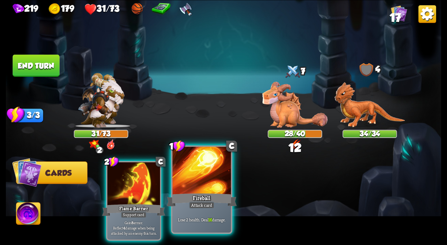
click at [207, 197] on div "Fireball" at bounding box center [202, 200] width 70 height 16
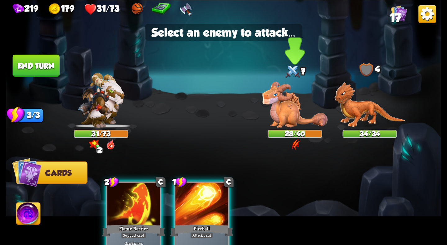
click at [275, 107] on img at bounding box center [294, 105] width 65 height 46
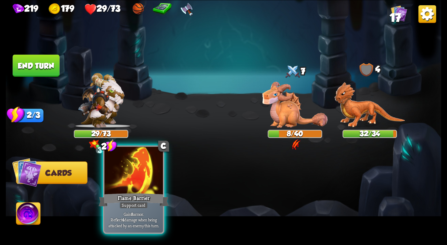
click at [142, 181] on div at bounding box center [133, 171] width 58 height 49
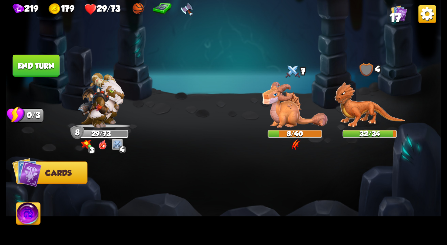
click at [40, 66] on button "End turn" at bounding box center [36, 65] width 47 height 22
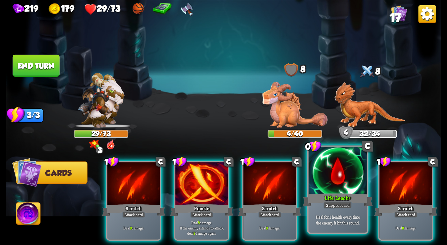
click at [326, 189] on div at bounding box center [338, 171] width 58 height 49
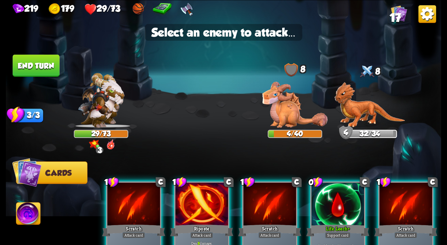
click at [327, 209] on div at bounding box center [337, 205] width 53 height 44
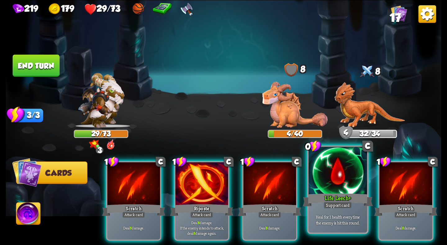
click at [327, 209] on div "Support card" at bounding box center [338, 205] width 29 height 7
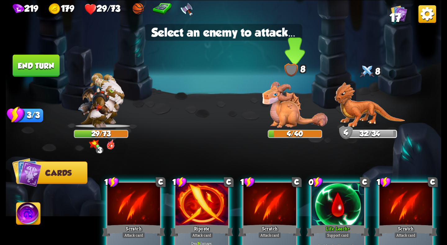
click at [281, 99] on img at bounding box center [294, 105] width 65 height 46
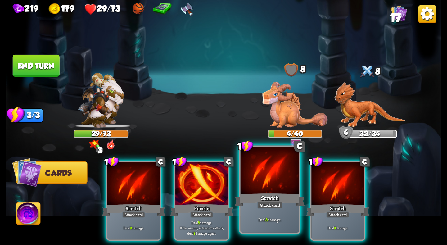
click at [252, 195] on div "Scratch" at bounding box center [270, 200] width 70 height 16
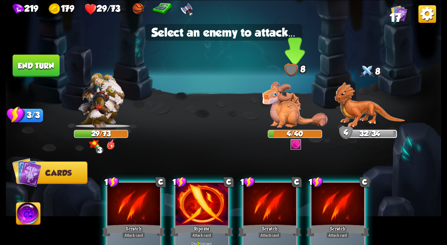
click at [284, 124] on img at bounding box center [294, 105] width 65 height 46
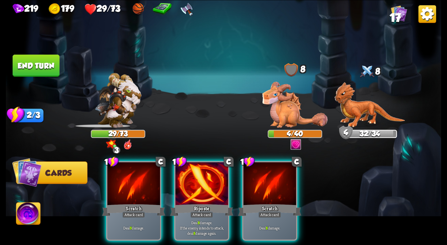
click at [40, 64] on button "End turn" at bounding box center [36, 65] width 47 height 22
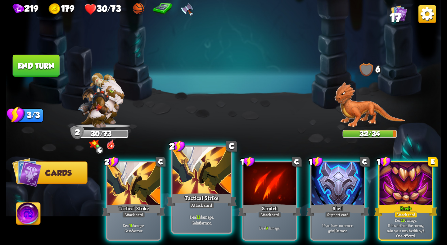
click at [208, 189] on div at bounding box center [202, 171] width 58 height 49
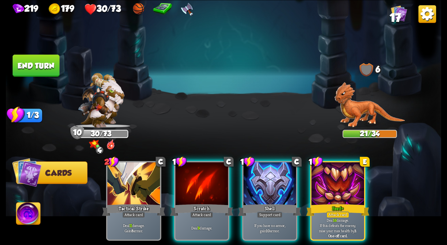
click at [46, 55] on button "End turn" at bounding box center [36, 65] width 47 height 22
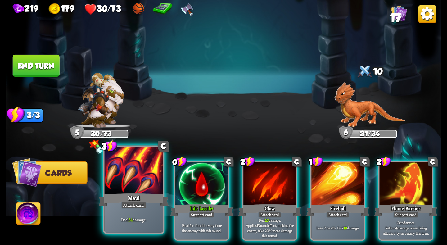
click at [140, 178] on div at bounding box center [133, 171] width 58 height 49
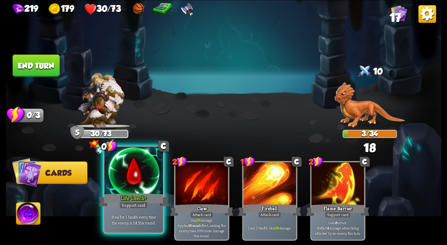
click at [135, 168] on div at bounding box center [133, 171] width 58 height 49
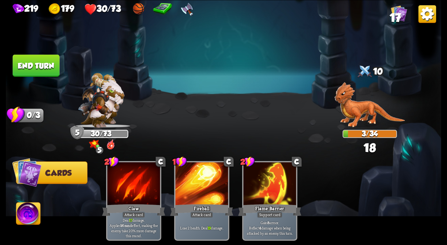
click at [31, 68] on button "End turn" at bounding box center [36, 65] width 47 height 22
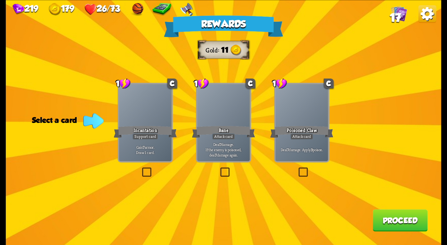
click at [239, 137] on div "Bane" at bounding box center [223, 132] width 63 height 14
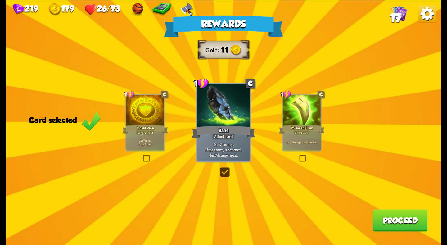
click at [321, 128] on div "Poisoned Claw" at bounding box center [302, 129] width 46 height 10
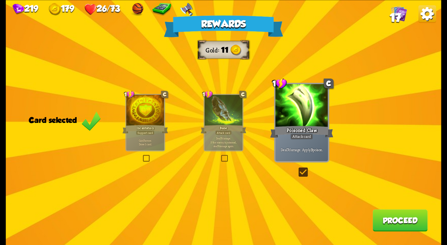
click at [398, 217] on button "Proceed" at bounding box center [400, 220] width 55 height 22
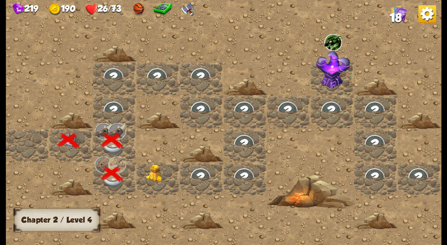
click at [152, 171] on img at bounding box center [157, 173] width 22 height 18
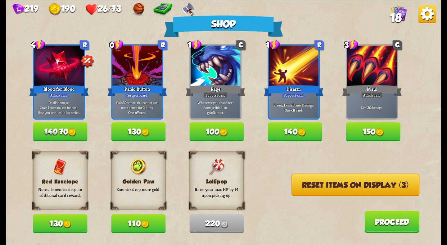
click at [60, 222] on button "130" at bounding box center [60, 223] width 54 height 19
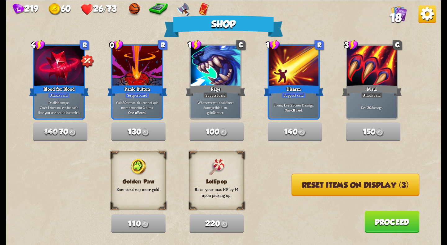
click at [310, 186] on button "Reset items on display (3)" at bounding box center [356, 185] width 128 height 22
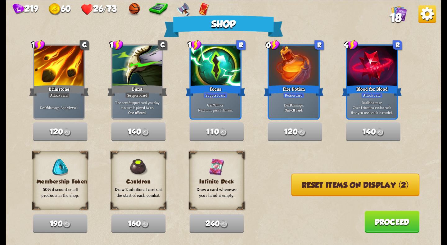
click at [310, 186] on button "Reset items on display (2)" at bounding box center [355, 185] width 128 height 22
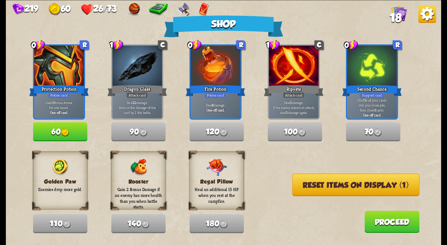
click at [372, 184] on button "Reset items on display (1)" at bounding box center [355, 185] width 127 height 22
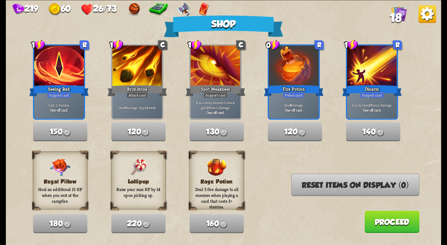
click at [386, 225] on button "Proceed" at bounding box center [392, 222] width 55 height 22
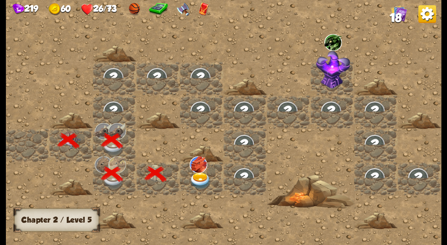
click at [187, 179] on div at bounding box center [201, 178] width 43 height 33
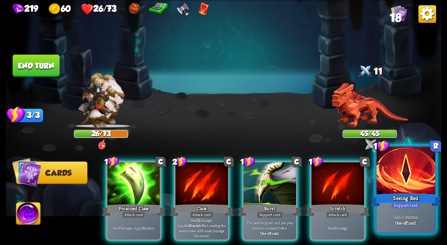
click at [425, 187] on div at bounding box center [406, 171] width 58 height 49
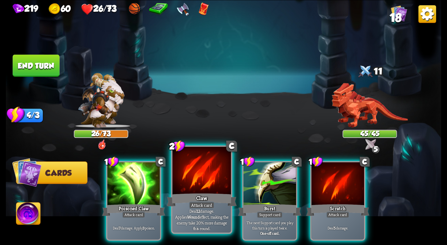
click at [211, 211] on p "Deal 12 damage. Applies Wound effect, making the enemy take 20% more damage thi…" at bounding box center [202, 219] width 56 height 23
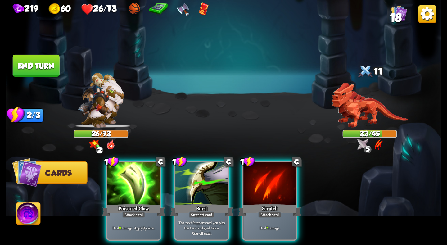
click at [46, 70] on button "End turn" at bounding box center [36, 65] width 47 height 22
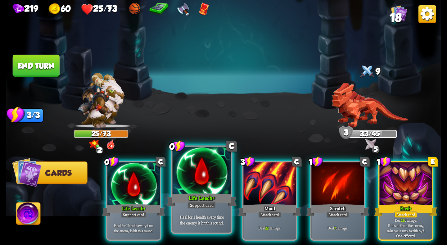
click at [204, 180] on div at bounding box center [202, 171] width 58 height 49
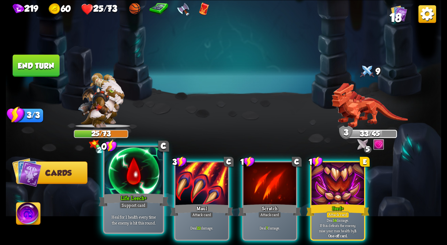
click at [126, 190] on div at bounding box center [133, 171] width 58 height 49
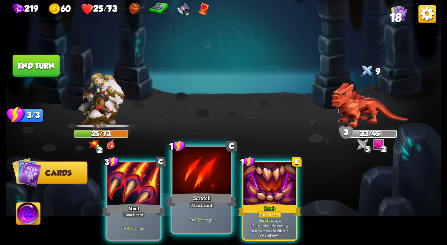
click at [194, 192] on div "Scratch" at bounding box center [202, 200] width 70 height 16
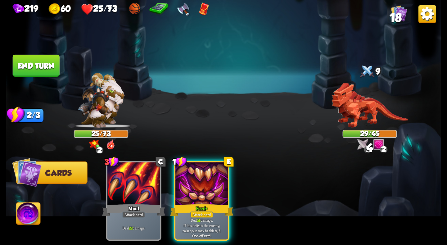
click at [44, 67] on button "End turn" at bounding box center [36, 65] width 47 height 22
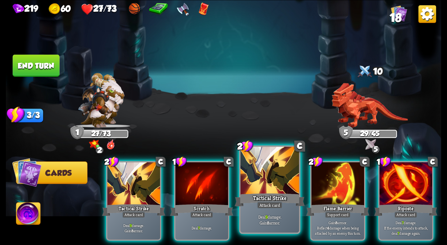
click at [282, 181] on div at bounding box center [270, 171] width 58 height 49
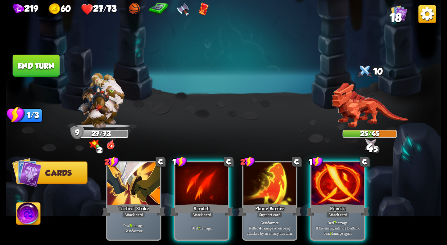
click at [40, 65] on button "End turn" at bounding box center [36, 65] width 47 height 22
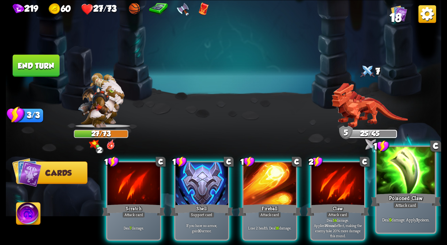
click at [413, 194] on div "Poisoned Claw" at bounding box center [406, 200] width 70 height 16
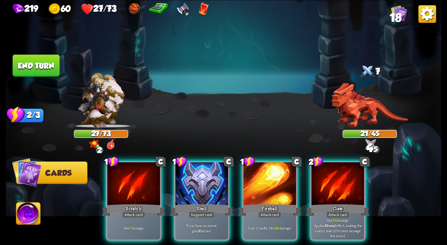
click at [31, 60] on button "End turn" at bounding box center [36, 65] width 47 height 22
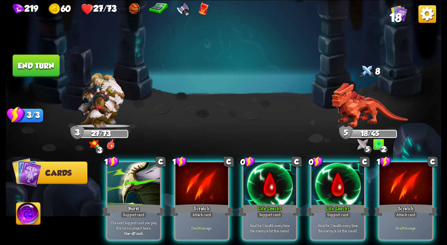
click at [190, 13] on img at bounding box center [184, 9] width 14 height 14
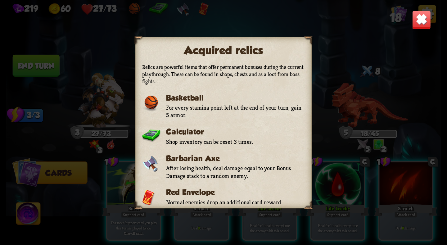
click at [416, 22] on img at bounding box center [421, 19] width 19 height 19
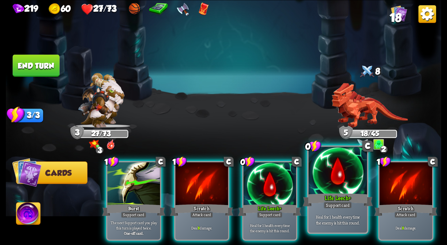
click at [340, 183] on div at bounding box center [338, 171] width 58 height 49
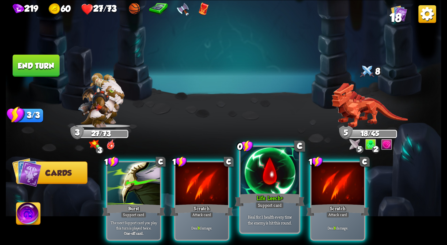
click at [265, 189] on div at bounding box center [270, 171] width 58 height 49
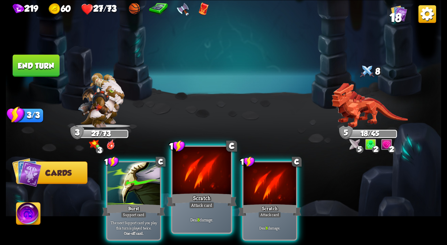
click at [196, 190] on div at bounding box center [202, 171] width 58 height 49
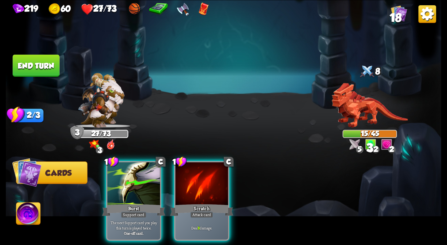
click at [33, 67] on button "End turn" at bounding box center [36, 65] width 47 height 22
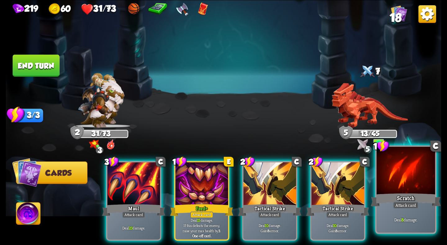
click at [400, 187] on div at bounding box center [406, 171] width 58 height 49
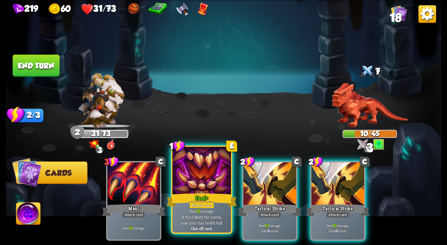
click at [199, 197] on div "Feed +" at bounding box center [202, 200] width 70 height 16
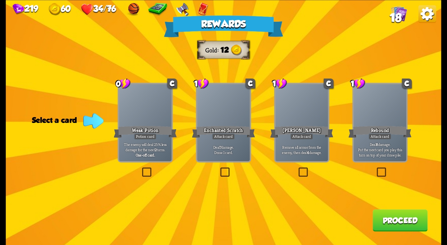
click at [305, 122] on div at bounding box center [301, 106] width 53 height 44
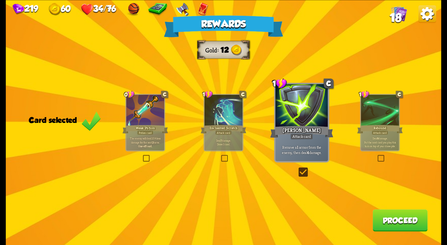
click at [413, 219] on button "Proceed" at bounding box center [400, 220] width 55 height 22
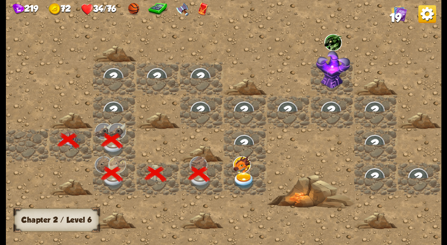
click at [242, 179] on img at bounding box center [244, 180] width 22 height 17
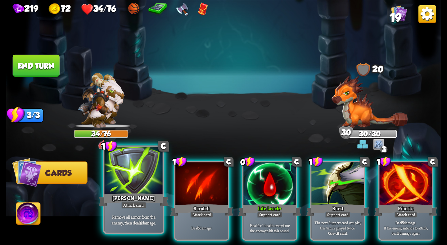
click at [135, 193] on div "[PERSON_NAME]" at bounding box center [134, 200] width 70 height 16
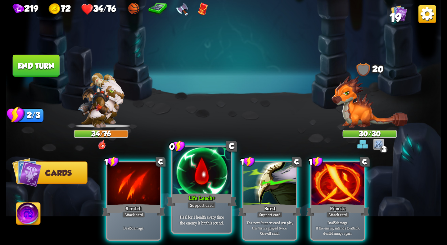
click at [195, 194] on div "Life Leech +" at bounding box center [202, 200] width 70 height 16
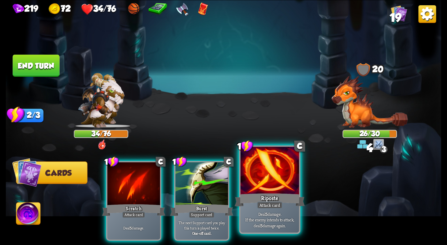
click at [258, 190] on div at bounding box center [270, 171] width 58 height 49
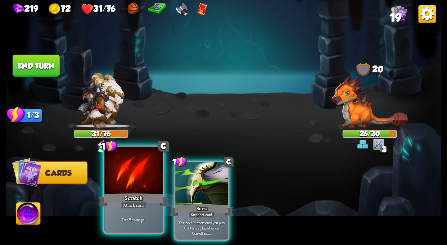
click at [137, 167] on div at bounding box center [133, 171] width 58 height 49
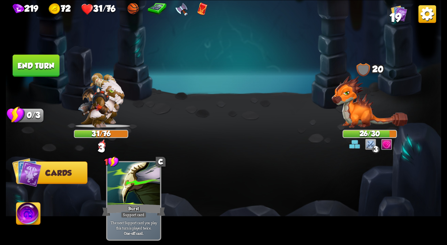
click at [38, 64] on button "End turn" at bounding box center [36, 65] width 47 height 22
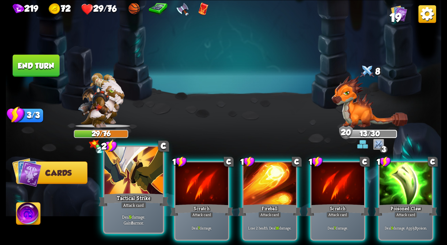
click at [127, 183] on div at bounding box center [133, 171] width 58 height 49
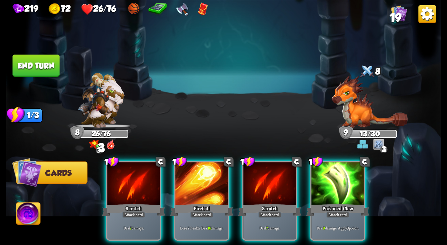
click at [30, 71] on button "End turn" at bounding box center [36, 65] width 47 height 22
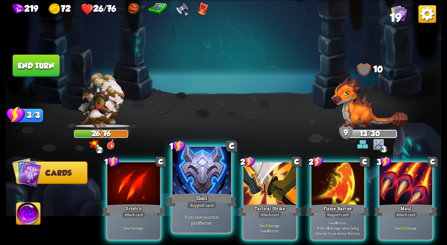
click at [197, 213] on div "If you have no armor, gain 10 armor." at bounding box center [202, 219] width 58 height 25
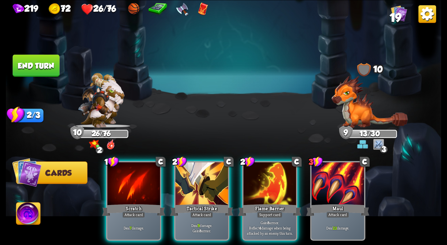
click at [44, 54] on img at bounding box center [224, 122] width 436 height 245
click at [40, 60] on button "End turn" at bounding box center [36, 65] width 47 height 22
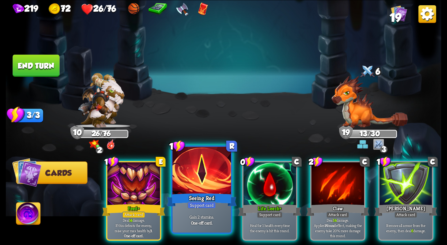
click at [199, 180] on div at bounding box center [202, 171] width 58 height 49
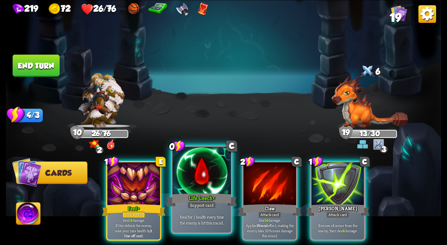
click at [201, 174] on div at bounding box center [202, 171] width 58 height 49
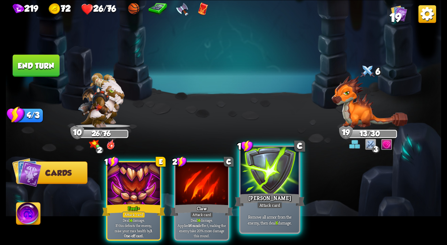
click at [266, 195] on div "[PERSON_NAME]" at bounding box center [270, 200] width 70 height 16
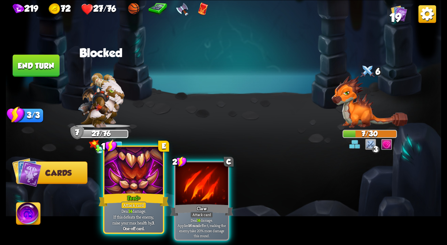
click at [139, 189] on div at bounding box center [133, 171] width 58 height 49
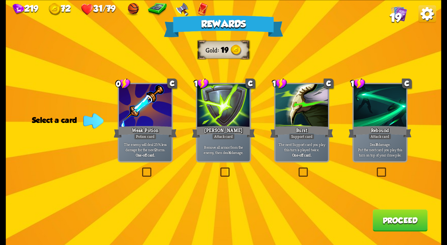
click at [247, 136] on div "[PERSON_NAME]" at bounding box center [223, 132] width 63 height 14
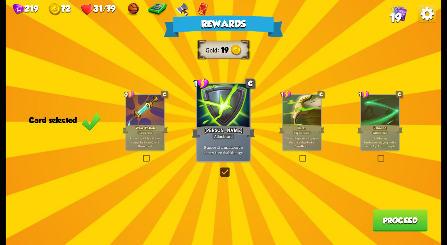
click at [394, 217] on button "Proceed" at bounding box center [400, 220] width 55 height 22
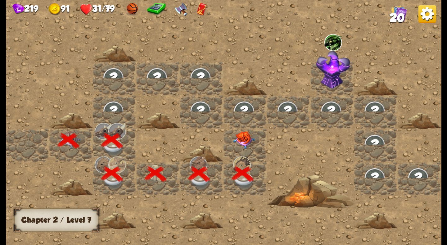
click at [244, 152] on div at bounding box center [245, 144] width 43 height 33
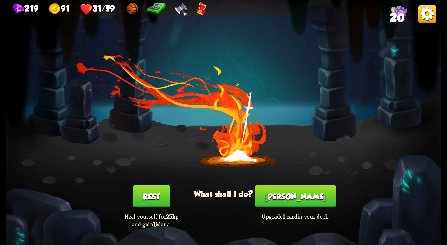
click at [286, 181] on div "You feel rested! What shall I do? Rest Heal yourself for 25hp and gain 1 Mana. …" at bounding box center [224, 122] width 436 height 245
click at [291, 198] on button "[PERSON_NAME]" at bounding box center [295, 196] width 81 height 22
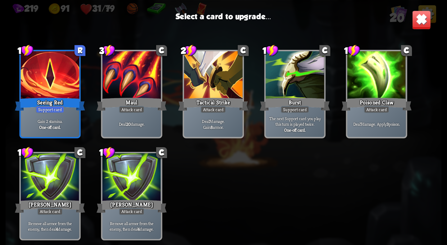
click at [66, 118] on div "Gain 2 stamina. One-off card." at bounding box center [50, 123] width 58 height 25
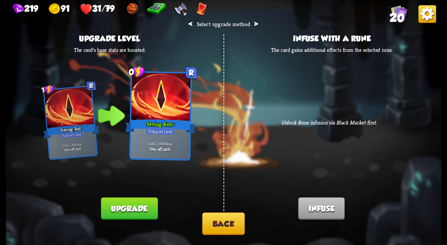
click at [151, 213] on button "Upgrade" at bounding box center [129, 209] width 57 height 22
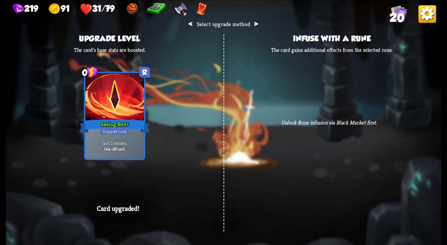
click at [281, 120] on p "Unlock Rune infusion via Black Market first." at bounding box center [329, 122] width 122 height 7
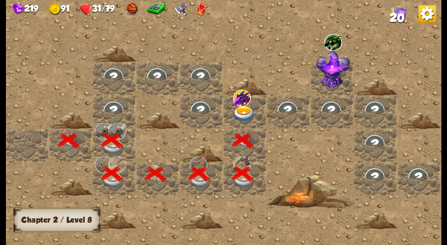
click at [254, 111] on img at bounding box center [244, 114] width 22 height 17
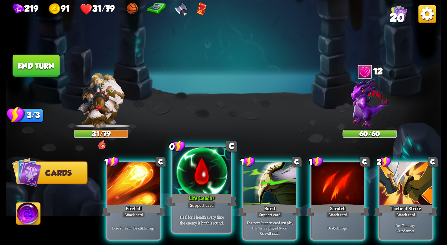
click at [203, 206] on div "Support card" at bounding box center [202, 205] width 29 height 7
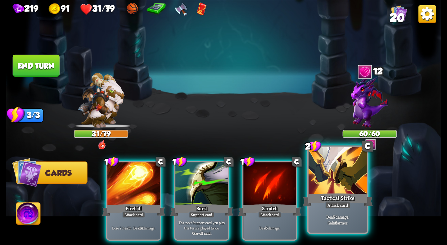
click at [335, 187] on div at bounding box center [338, 171] width 58 height 49
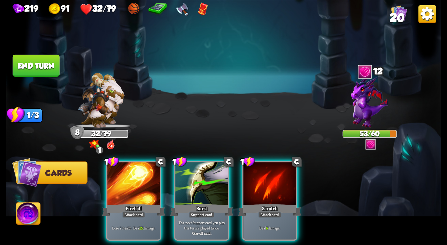
click at [39, 62] on button "End turn" at bounding box center [36, 65] width 47 height 22
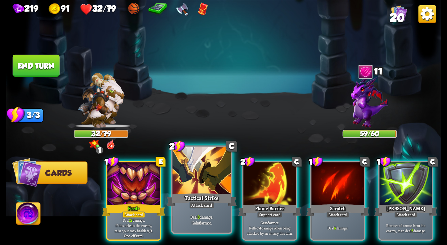
click at [185, 177] on div at bounding box center [202, 171] width 58 height 49
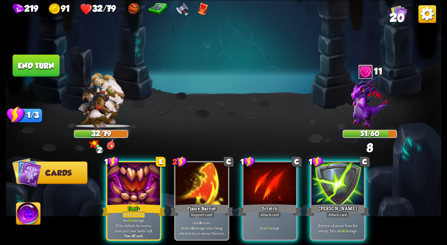
click at [34, 59] on button "End turn" at bounding box center [36, 65] width 47 height 22
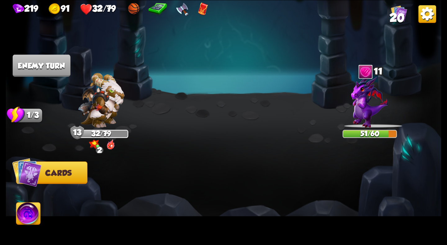
click at [85, 114] on img at bounding box center [101, 100] width 47 height 55
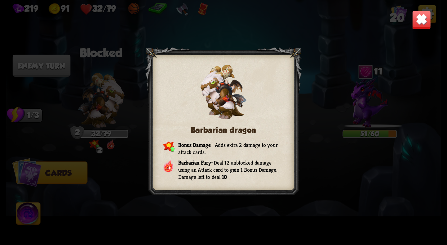
click at [423, 19] on img at bounding box center [421, 19] width 19 height 19
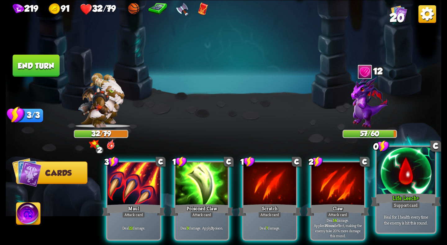
click at [405, 184] on div at bounding box center [406, 171] width 58 height 49
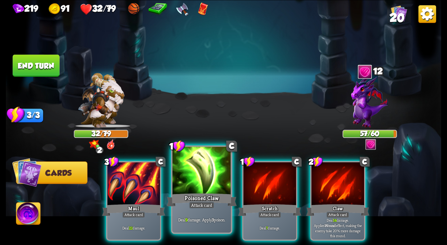
click at [198, 189] on div at bounding box center [202, 171] width 58 height 49
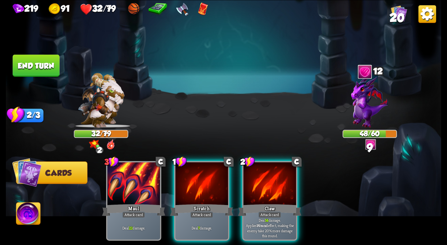
click at [38, 64] on button "End turn" at bounding box center [36, 65] width 47 height 22
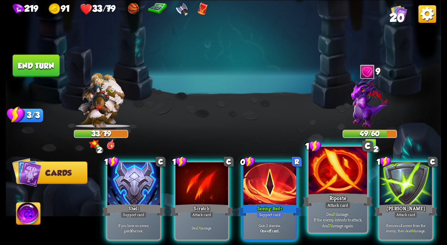
click at [329, 186] on div at bounding box center [338, 171] width 58 height 49
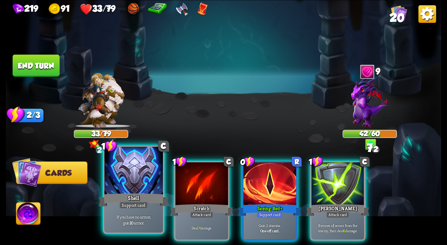
click at [125, 184] on div at bounding box center [133, 171] width 58 height 49
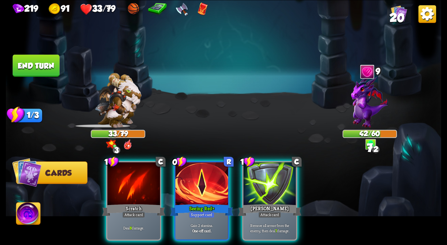
click at [40, 72] on button "End turn" at bounding box center [36, 65] width 47 height 22
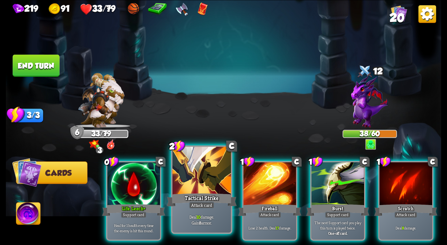
click at [203, 203] on div "Attack card" at bounding box center [201, 205] width 25 height 7
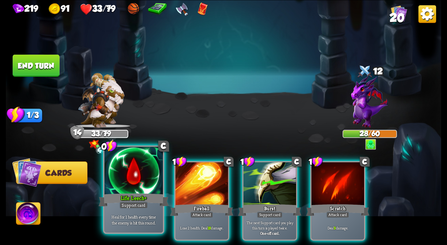
click at [133, 164] on div at bounding box center [133, 171] width 58 height 49
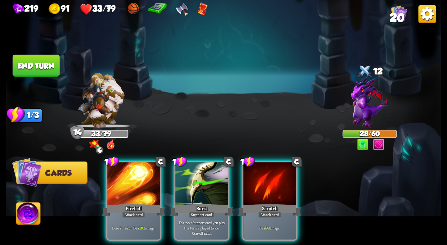
click at [45, 74] on button "End turn" at bounding box center [36, 65] width 47 height 22
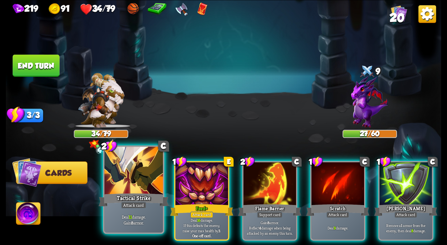
click at [126, 191] on div at bounding box center [133, 171] width 58 height 49
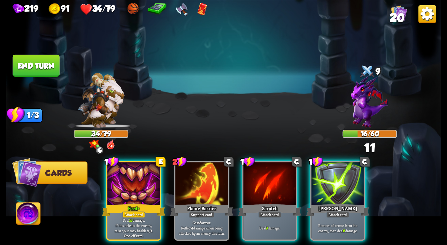
click at [41, 67] on button "End turn" at bounding box center [36, 65] width 47 height 22
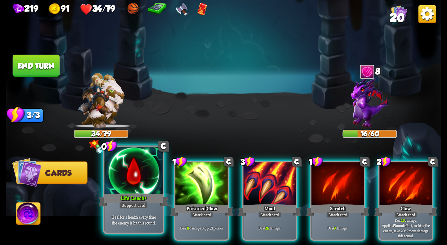
click at [113, 194] on div "Life Leech +" at bounding box center [134, 200] width 70 height 16
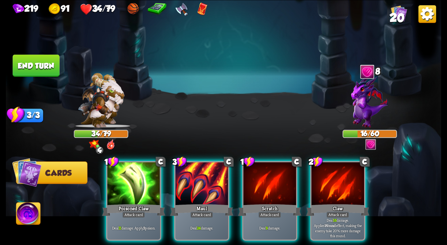
click at [48, 65] on button "End turn" at bounding box center [36, 65] width 47 height 22
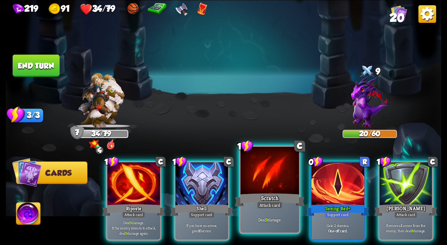
click at [252, 179] on div at bounding box center [270, 171] width 58 height 49
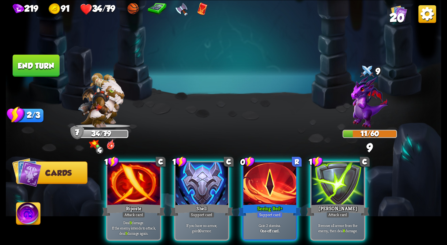
click at [50, 70] on button "End turn" at bounding box center [36, 65] width 47 height 22
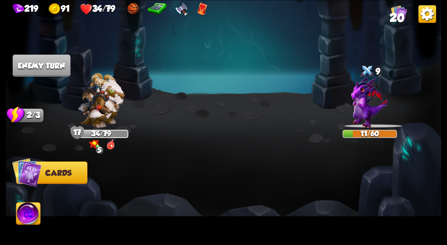
click at [397, 11] on span "20" at bounding box center [397, 17] width 15 height 13
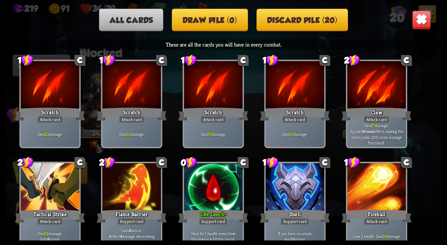
click at [419, 17] on img at bounding box center [421, 19] width 19 height 19
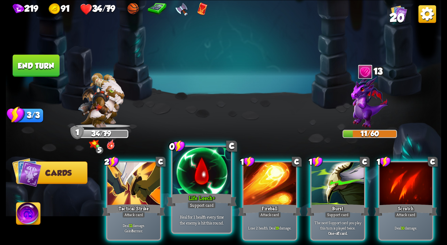
click at [204, 189] on div at bounding box center [202, 171] width 58 height 49
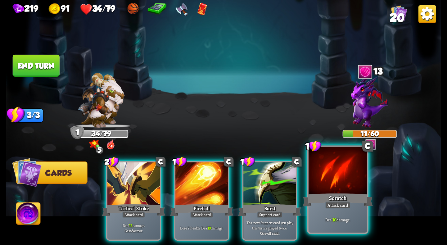
click at [325, 183] on div at bounding box center [338, 171] width 58 height 49
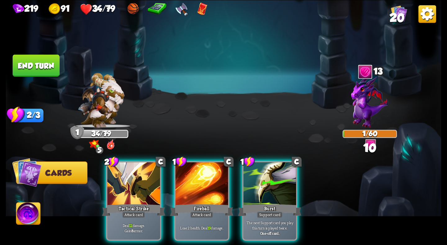
click at [54, 63] on button "End turn" at bounding box center [36, 65] width 47 height 22
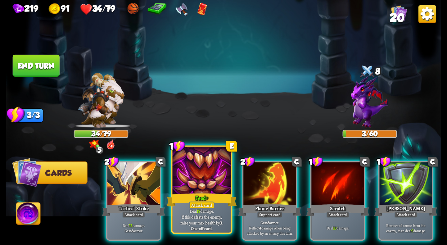
click at [189, 167] on div at bounding box center [202, 171] width 58 height 49
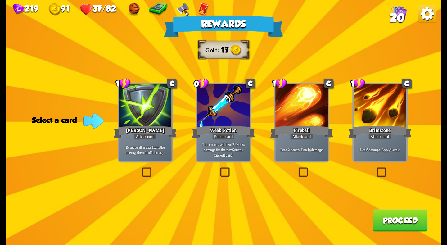
click at [223, 125] on div "Weak Potion" at bounding box center [223, 132] width 63 height 14
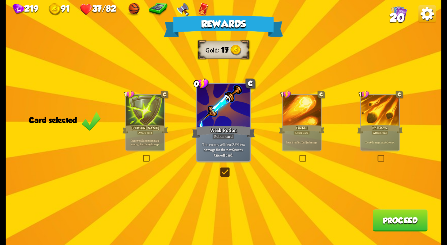
click at [394, 220] on button "Proceed" at bounding box center [400, 220] width 55 height 22
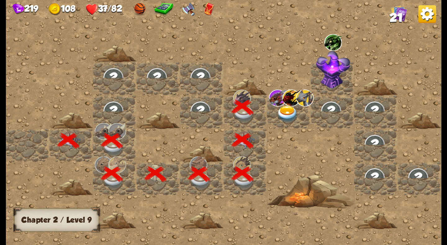
click at [288, 109] on img at bounding box center [288, 114] width 22 height 17
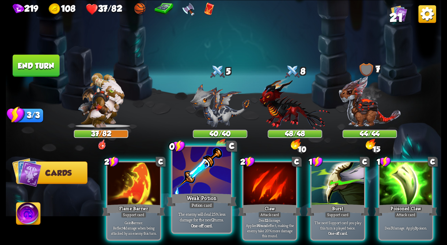
click at [209, 185] on div at bounding box center [202, 171] width 58 height 49
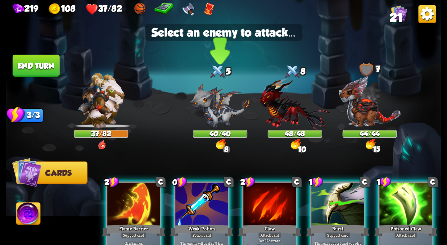
click at [216, 108] on img at bounding box center [220, 106] width 60 height 44
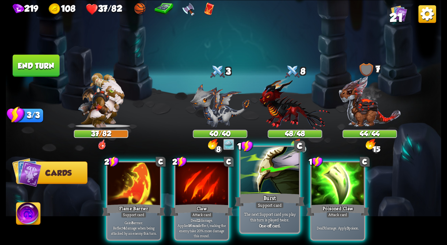
click at [254, 186] on div at bounding box center [270, 171] width 58 height 49
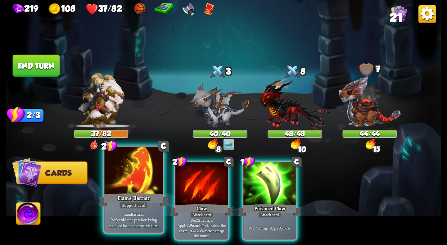
click at [147, 181] on div at bounding box center [133, 171] width 58 height 49
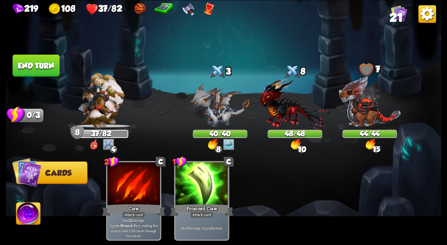
click at [20, 58] on button "End turn" at bounding box center [36, 65] width 47 height 22
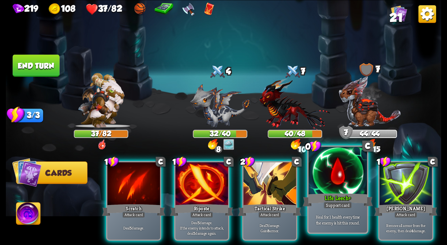
click at [312, 185] on div at bounding box center [338, 171] width 58 height 49
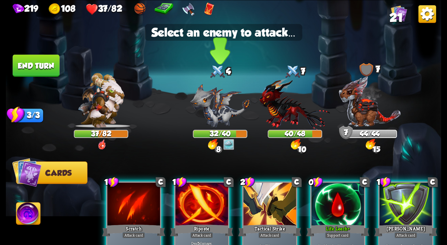
click at [225, 119] on img at bounding box center [220, 106] width 60 height 44
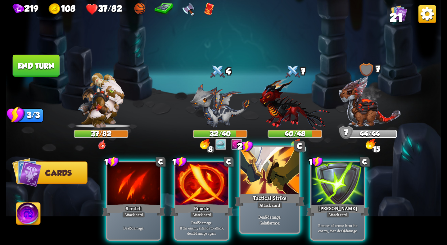
click at [270, 168] on div at bounding box center [270, 171] width 58 height 49
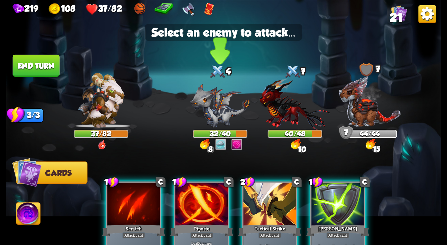
click at [211, 108] on img at bounding box center [220, 106] width 60 height 44
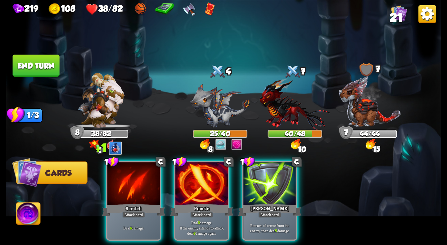
click at [49, 67] on button "End turn" at bounding box center [36, 65] width 47 height 22
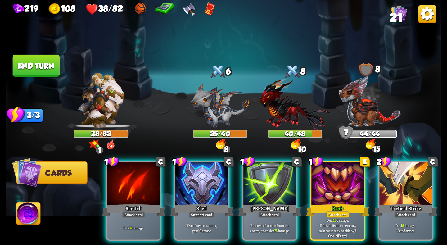
click at [92, 108] on img at bounding box center [101, 100] width 47 height 55
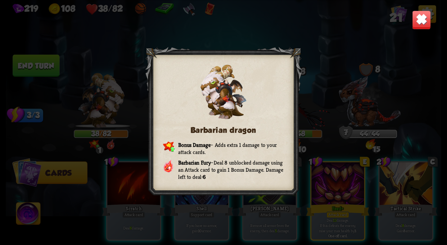
drag, startPoint x: 422, startPoint y: 16, endPoint x: 420, endPoint y: 31, distance: 14.7
click at [422, 16] on img at bounding box center [421, 19] width 19 height 19
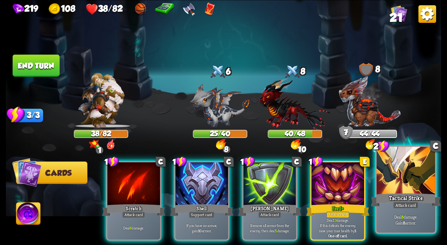
click at [417, 175] on div at bounding box center [406, 171] width 58 height 49
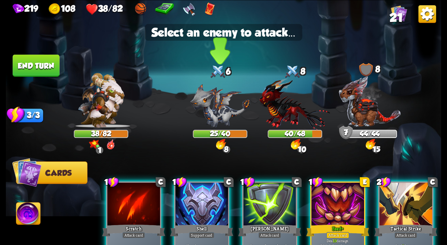
click at [207, 116] on img at bounding box center [220, 106] width 60 height 44
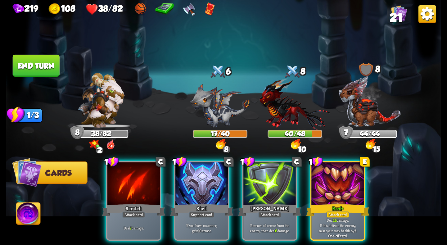
click at [37, 67] on button "End turn" at bounding box center [36, 65] width 47 height 22
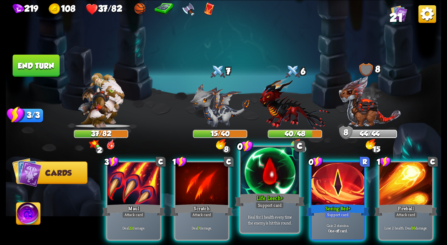
click at [253, 194] on div "Life Leech +" at bounding box center [270, 200] width 70 height 16
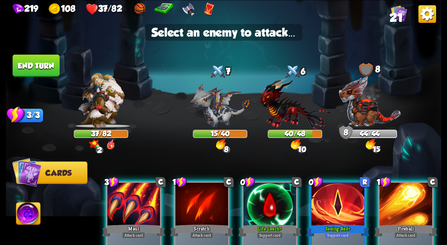
click at [212, 130] on img at bounding box center [224, 122] width 436 height 245
click at [220, 119] on img at bounding box center [220, 106] width 60 height 44
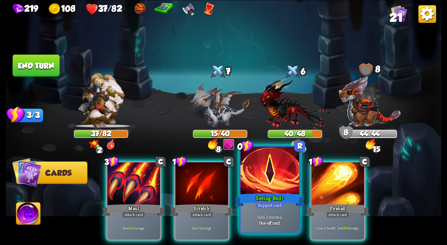
click at [267, 185] on div at bounding box center [270, 171] width 58 height 49
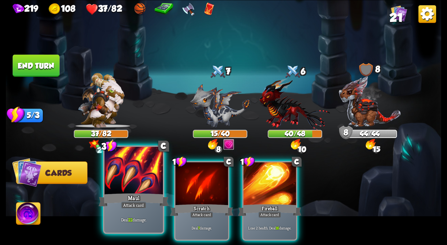
click at [155, 194] on div "Maul" at bounding box center [134, 200] width 70 height 16
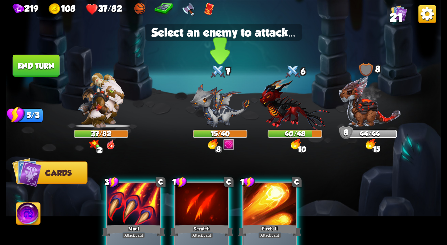
click at [209, 123] on img at bounding box center [220, 106] width 60 height 44
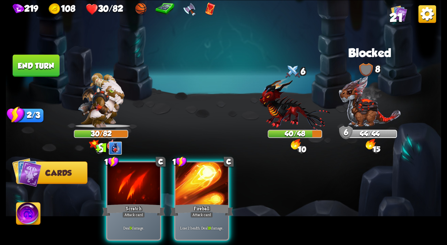
click at [48, 53] on img at bounding box center [224, 122] width 436 height 245
click at [48, 56] on button "End turn" at bounding box center [36, 65] width 47 height 22
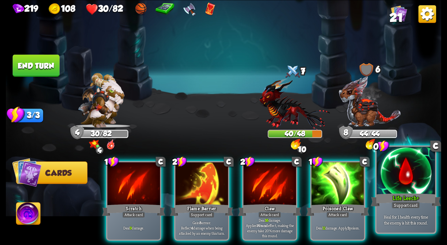
click at [391, 192] on div at bounding box center [406, 171] width 58 height 49
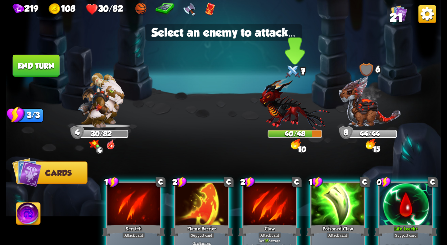
click at [302, 116] on img at bounding box center [295, 104] width 71 height 52
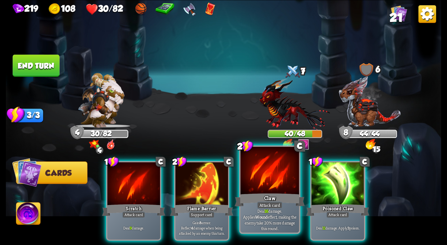
click at [266, 187] on div at bounding box center [270, 171] width 58 height 49
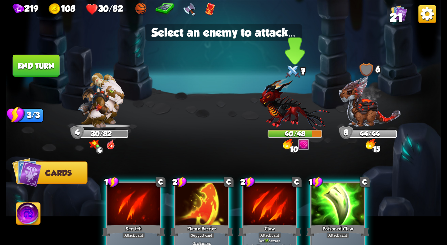
click at [279, 114] on img at bounding box center [295, 104] width 71 height 52
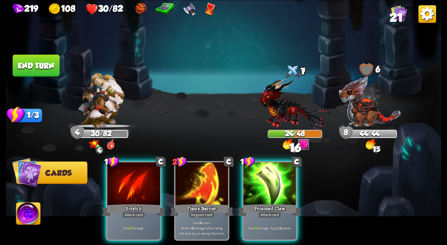
click at [37, 65] on button "End turn" at bounding box center [36, 65] width 47 height 22
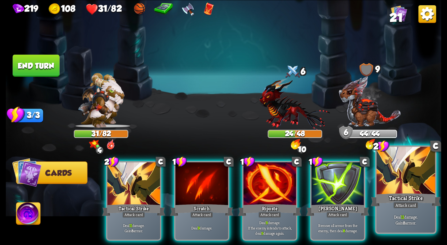
click at [387, 184] on div at bounding box center [406, 171] width 58 height 49
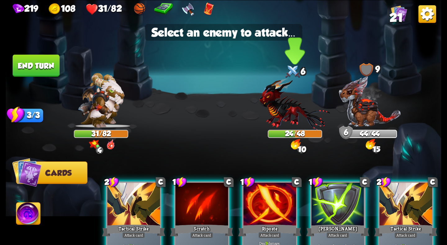
click at [280, 117] on img at bounding box center [295, 104] width 71 height 52
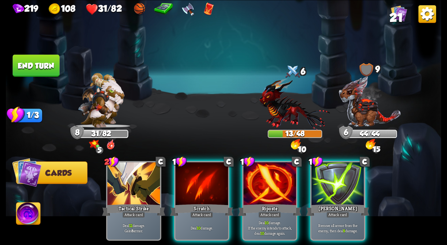
click at [25, 56] on button "End turn" at bounding box center [36, 65] width 47 height 22
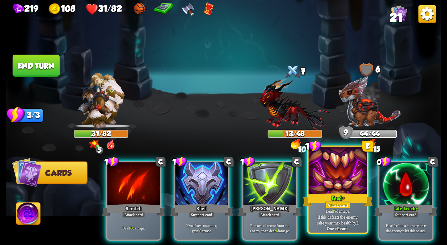
click at [347, 195] on div "Feed +" at bounding box center [338, 200] width 70 height 16
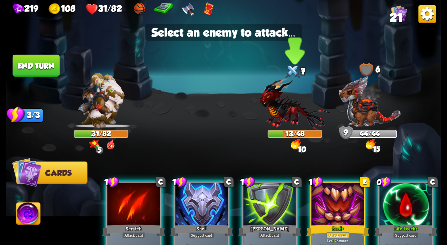
click at [284, 113] on img at bounding box center [295, 104] width 71 height 52
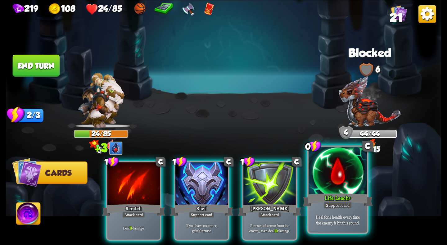
click at [332, 191] on div at bounding box center [338, 171] width 58 height 49
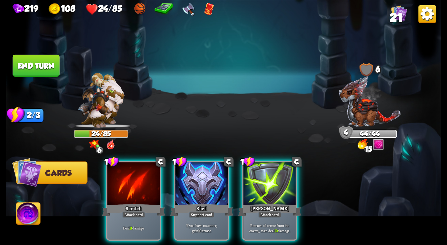
click at [230, 186] on div "1 C Shell Support card If you have no armor, gain 10 armor." at bounding box center [201, 201] width 55 height 80
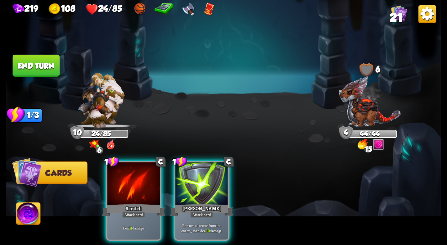
click at [48, 66] on button "End turn" at bounding box center [36, 65] width 47 height 22
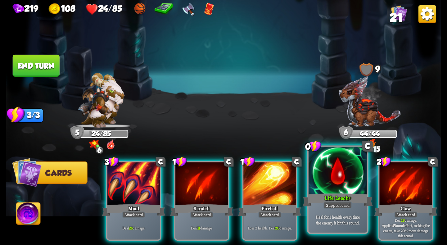
click at [327, 185] on div at bounding box center [338, 171] width 58 height 49
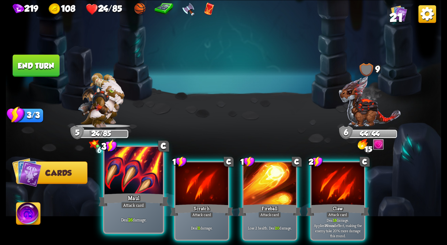
click at [132, 173] on div at bounding box center [133, 171] width 58 height 49
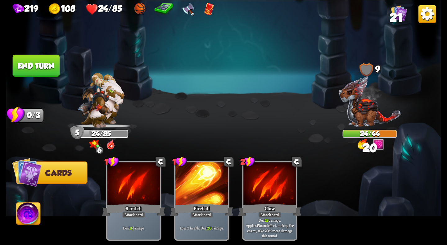
click at [52, 61] on button "End turn" at bounding box center [36, 65] width 47 height 22
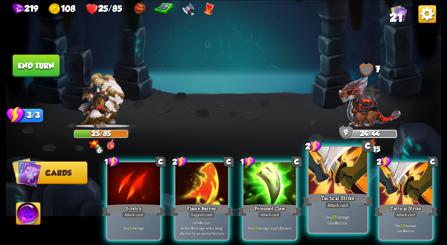
click at [323, 180] on div at bounding box center [338, 171] width 58 height 49
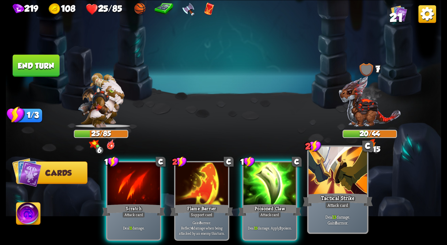
click at [323, 180] on div at bounding box center [338, 171] width 58 height 49
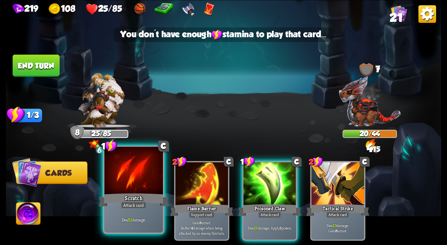
click at [136, 166] on div at bounding box center [133, 171] width 58 height 49
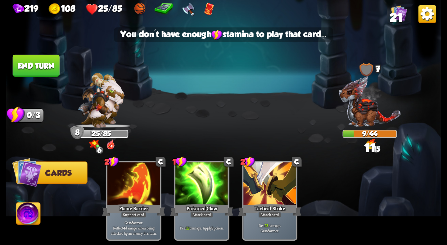
click at [31, 63] on button "End turn" at bounding box center [36, 65] width 47 height 22
